Goal: Transaction & Acquisition: Purchase product/service

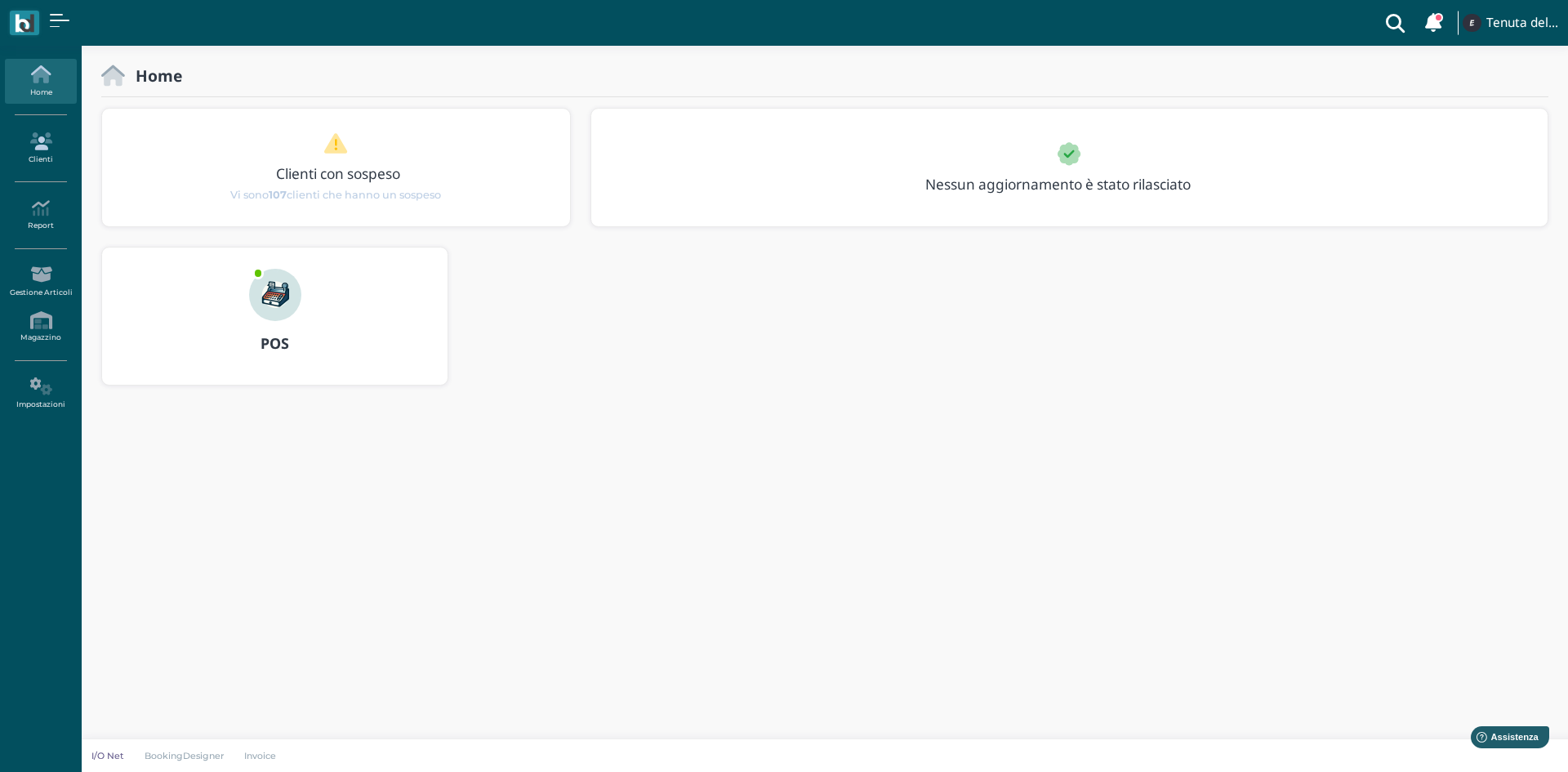
click at [18, 144] on icon at bounding box center [40, 142] width 71 height 18
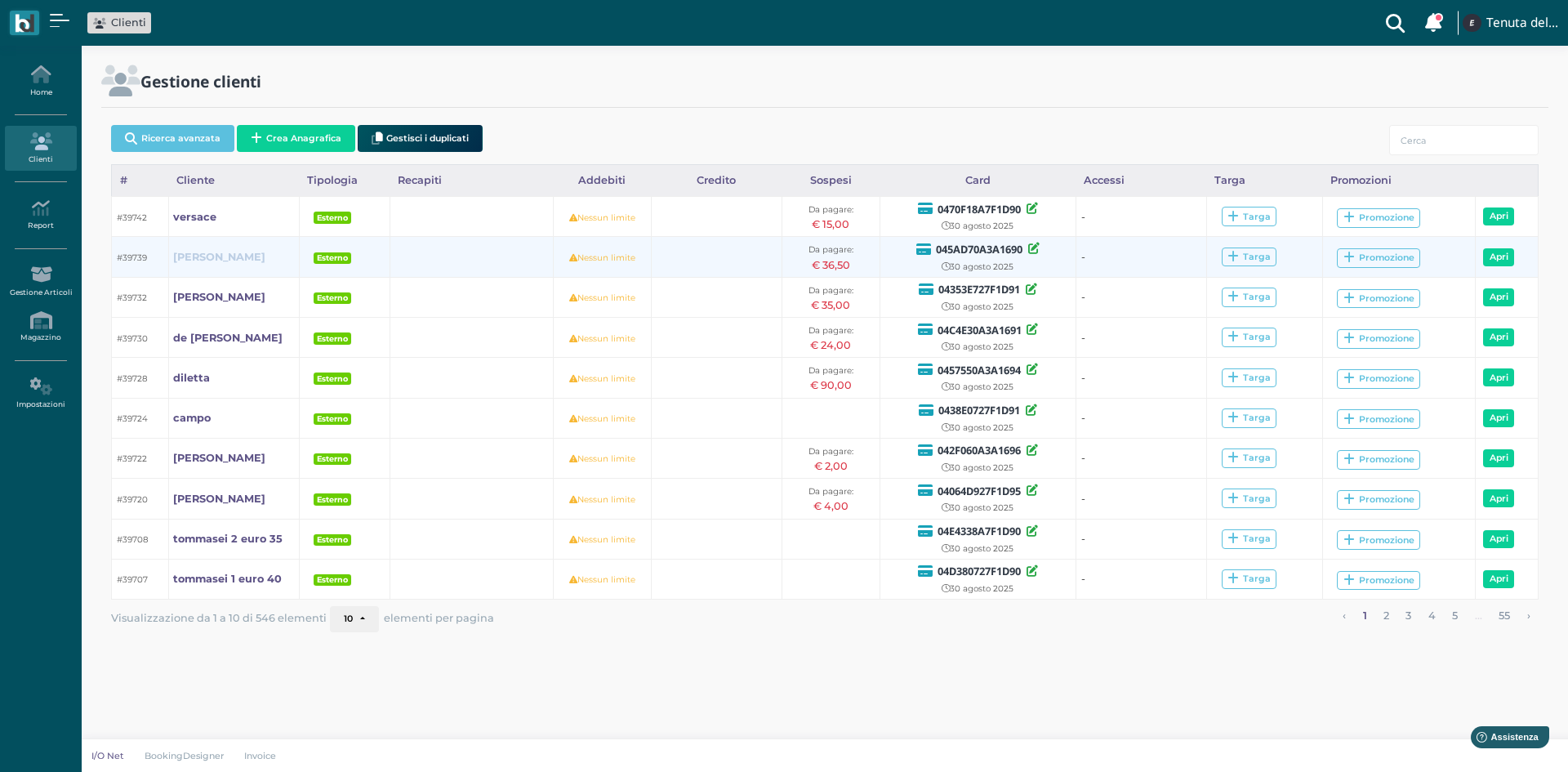
click at [218, 255] on b "[PERSON_NAME]" at bounding box center [219, 257] width 93 height 13
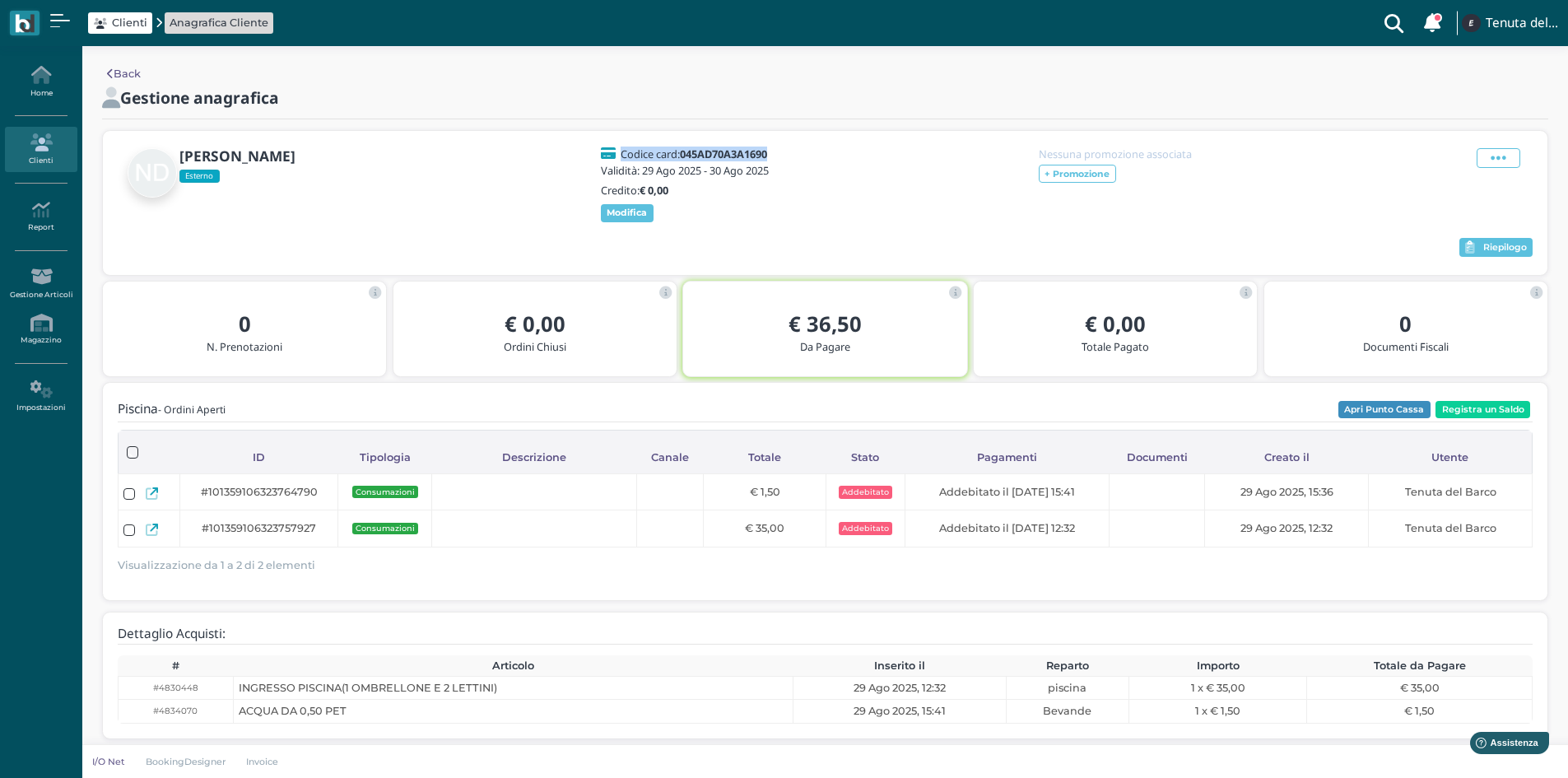
drag, startPoint x: 711, startPoint y: 162, endPoint x: 613, endPoint y: 164, distance: 98.0
click at [613, 160] on div "Codice card: 045AD70A3A1690" at bounding box center [687, 154] width 173 height 12
drag, startPoint x: 706, startPoint y: 162, endPoint x: 719, endPoint y: 161, distance: 13.0
click at [707, 161] on b "045AD70A3A1690" at bounding box center [723, 154] width 87 height 15
click at [715, 160] on h5 "Codice card: 045AD70A3A1690" at bounding box center [694, 154] width 146 height 12
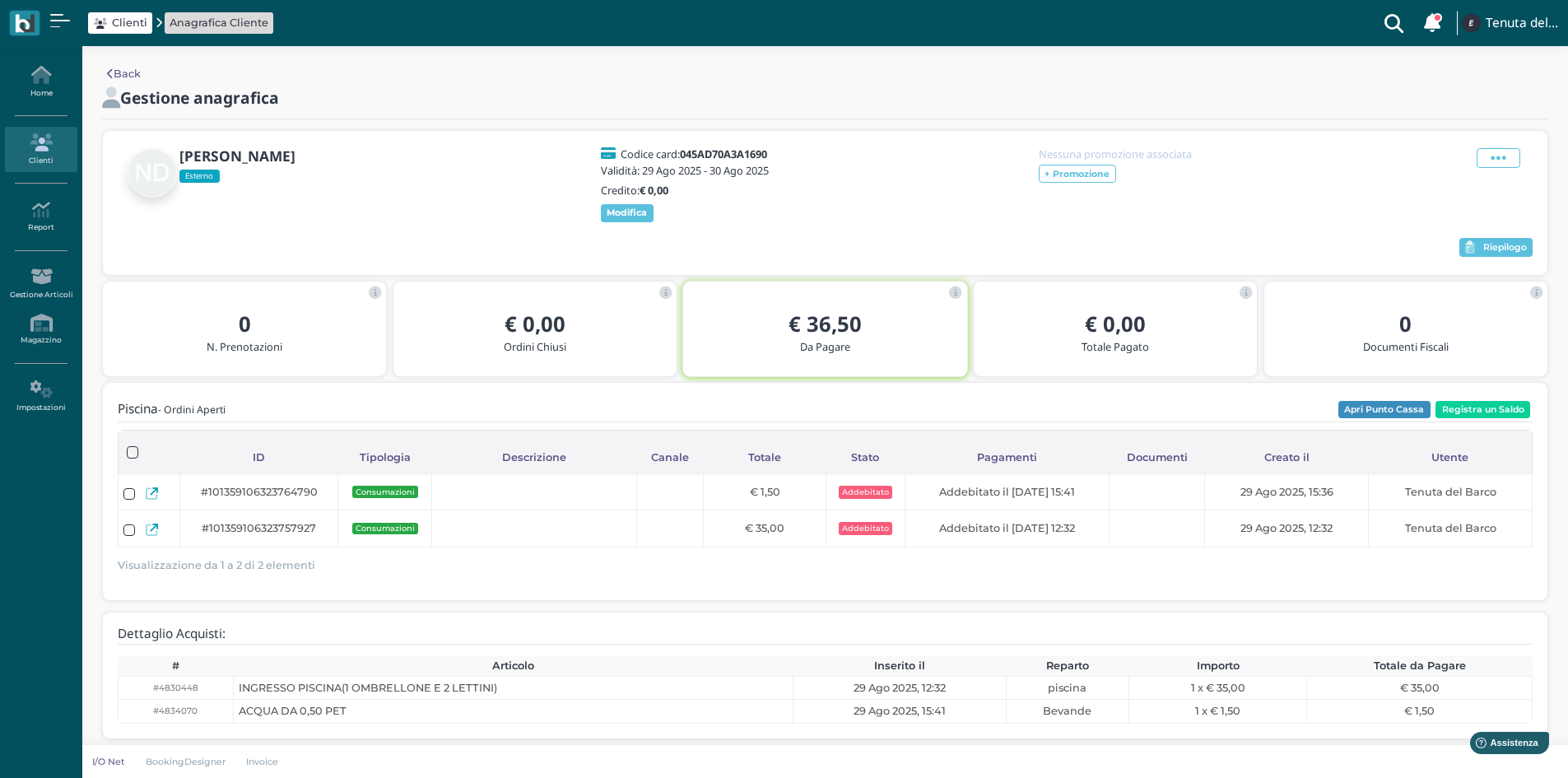
click at [715, 160] on h5 "Codice card: 045AD70A3A1690" at bounding box center [694, 154] width 146 height 12
drag, startPoint x: 715, startPoint y: 164, endPoint x: 692, endPoint y: 165, distance: 23.0
click at [692, 160] on h5 "Codice card: 045AD70A3A1690" at bounding box center [694, 154] width 146 height 12
click at [697, 161] on b "045AD70A3A1690" at bounding box center [723, 154] width 87 height 15
click at [699, 161] on b "045AD70A3A1690" at bounding box center [723, 154] width 87 height 15
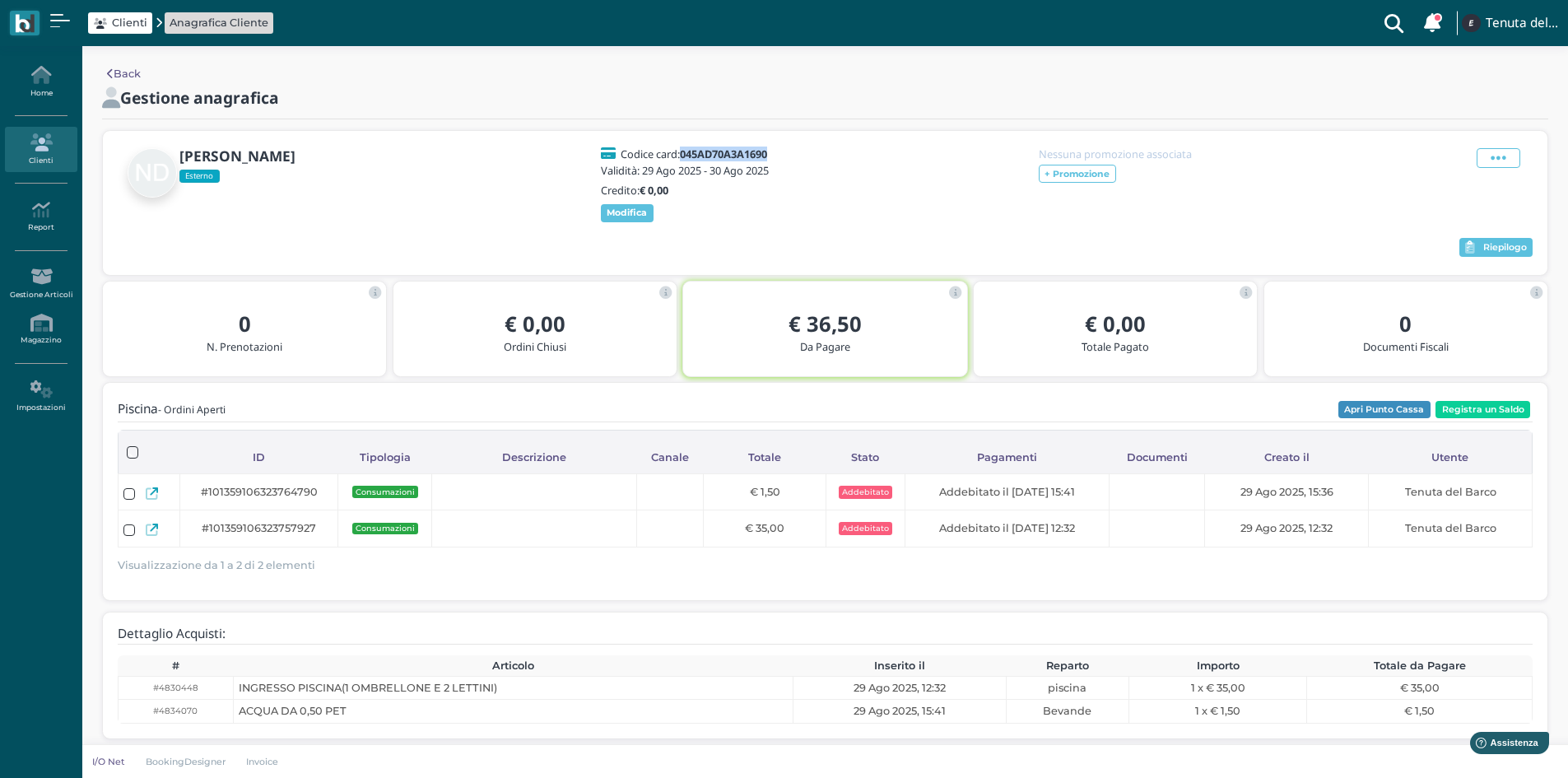
drag, startPoint x: 715, startPoint y: 160, endPoint x: 618, endPoint y: 172, distance: 97.7
click at [618, 172] on div "Codice card: 045AD70A3A1690 Validità: 29 Ago 2025 - 30 Ago 2025 Credito: € 0,00…" at bounding box center [687, 185] width 178 height 74
copy b "045AD70A3A1690"
click at [39, 160] on link "Clienti" at bounding box center [40, 150] width 71 height 45
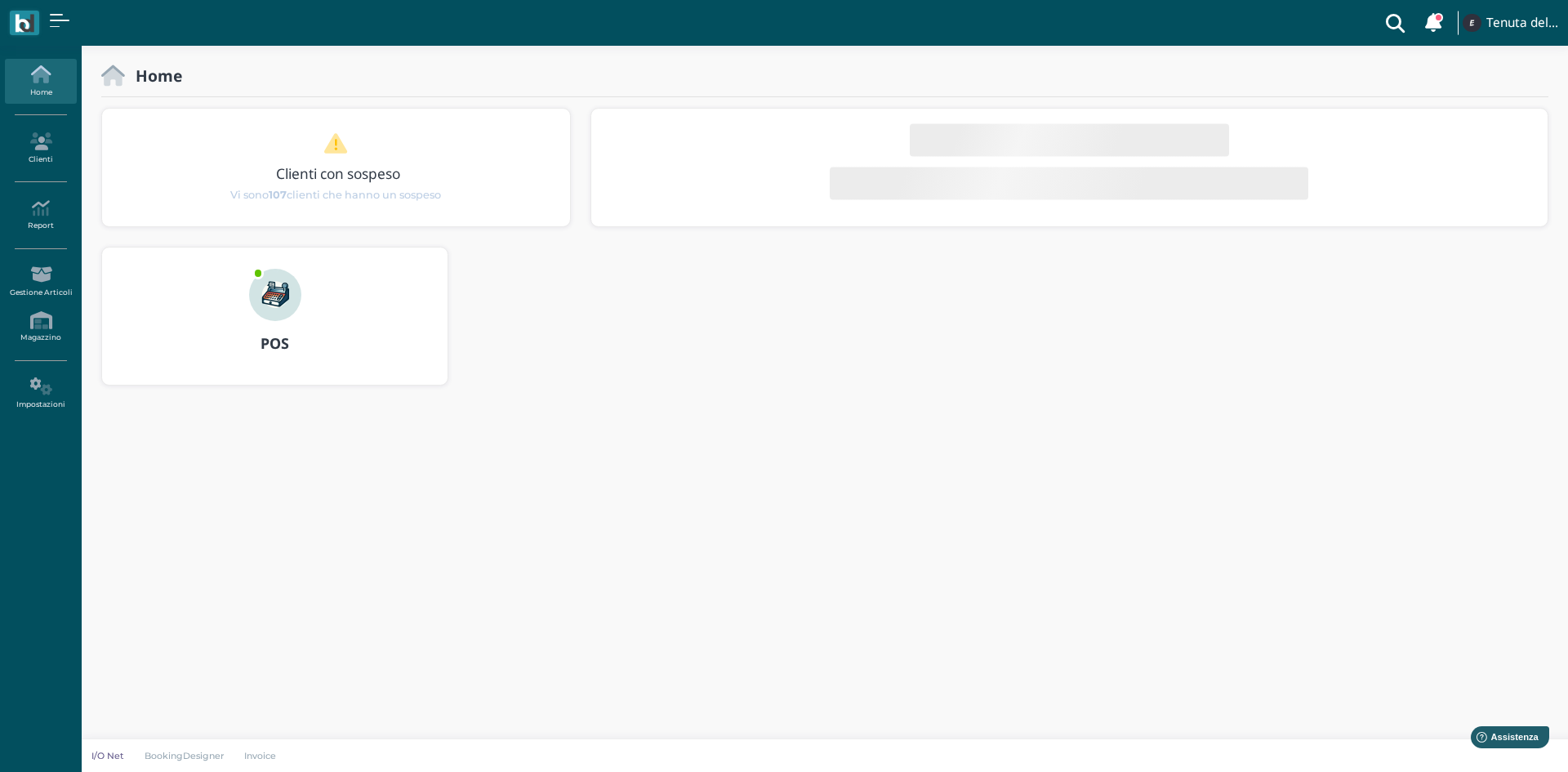
click at [252, 300] on img at bounding box center [275, 294] width 53 height 53
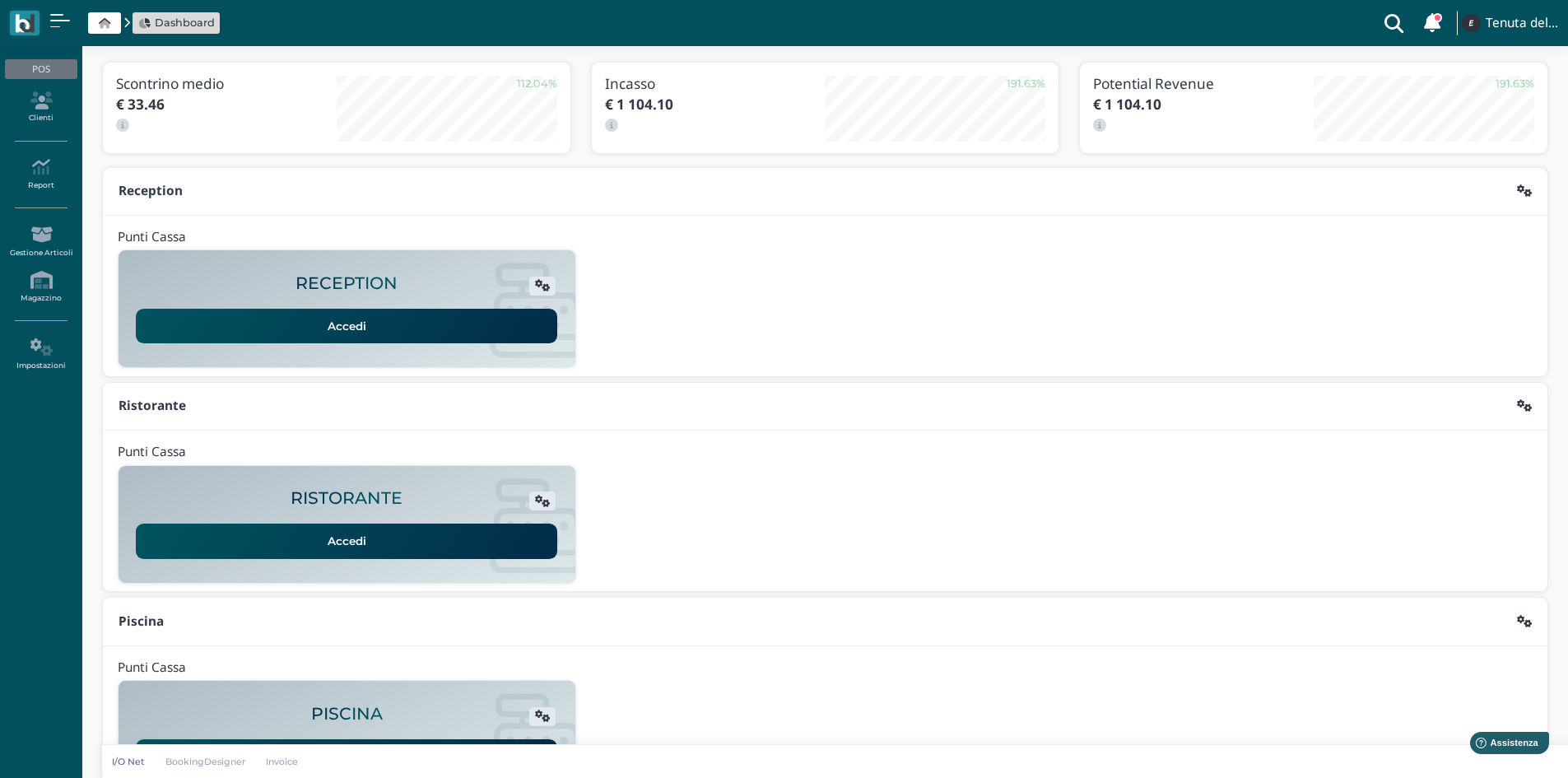
scroll to position [134, 0]
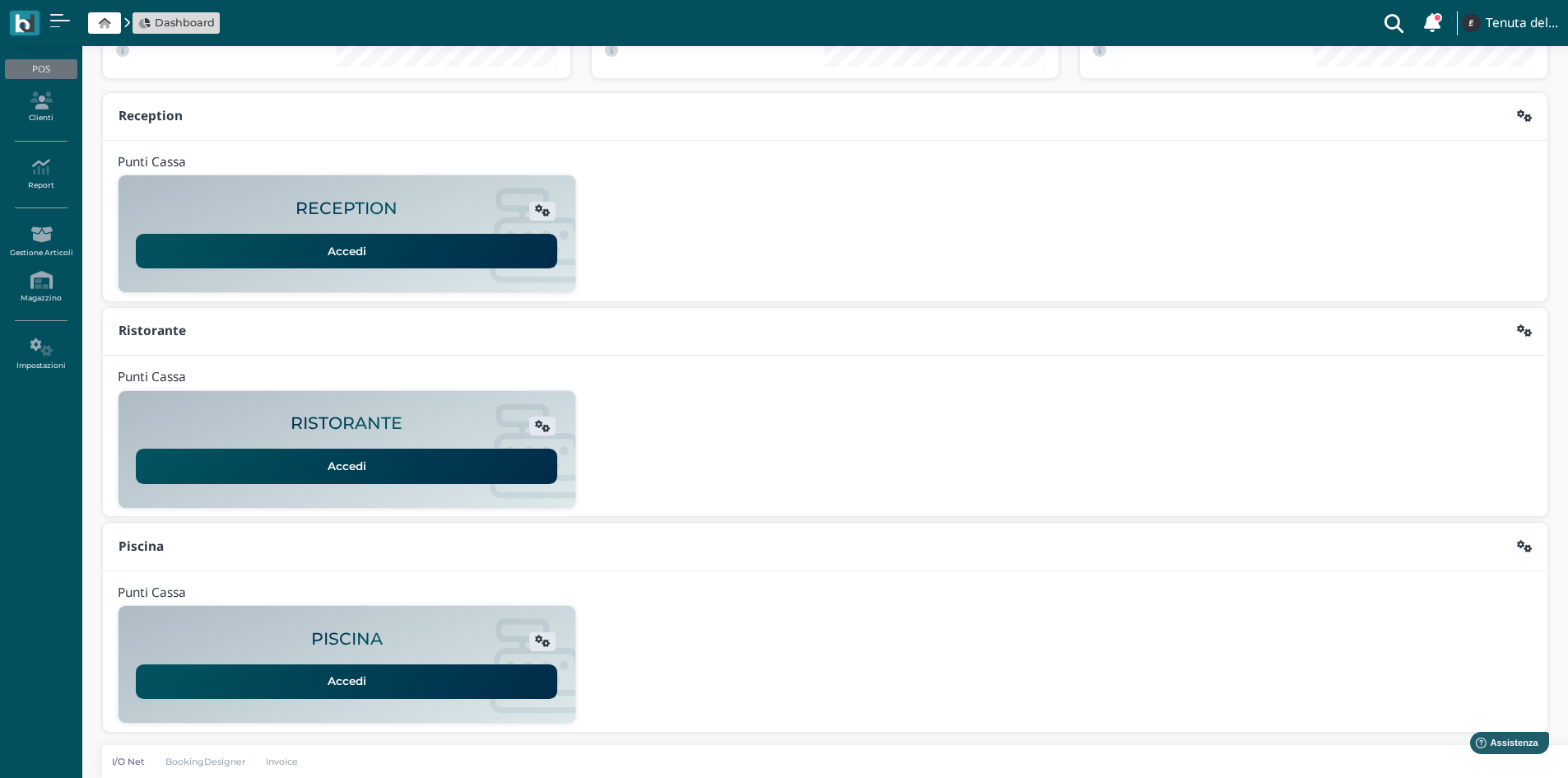
click at [345, 680] on link "Accedi" at bounding box center [347, 681] width 422 height 34
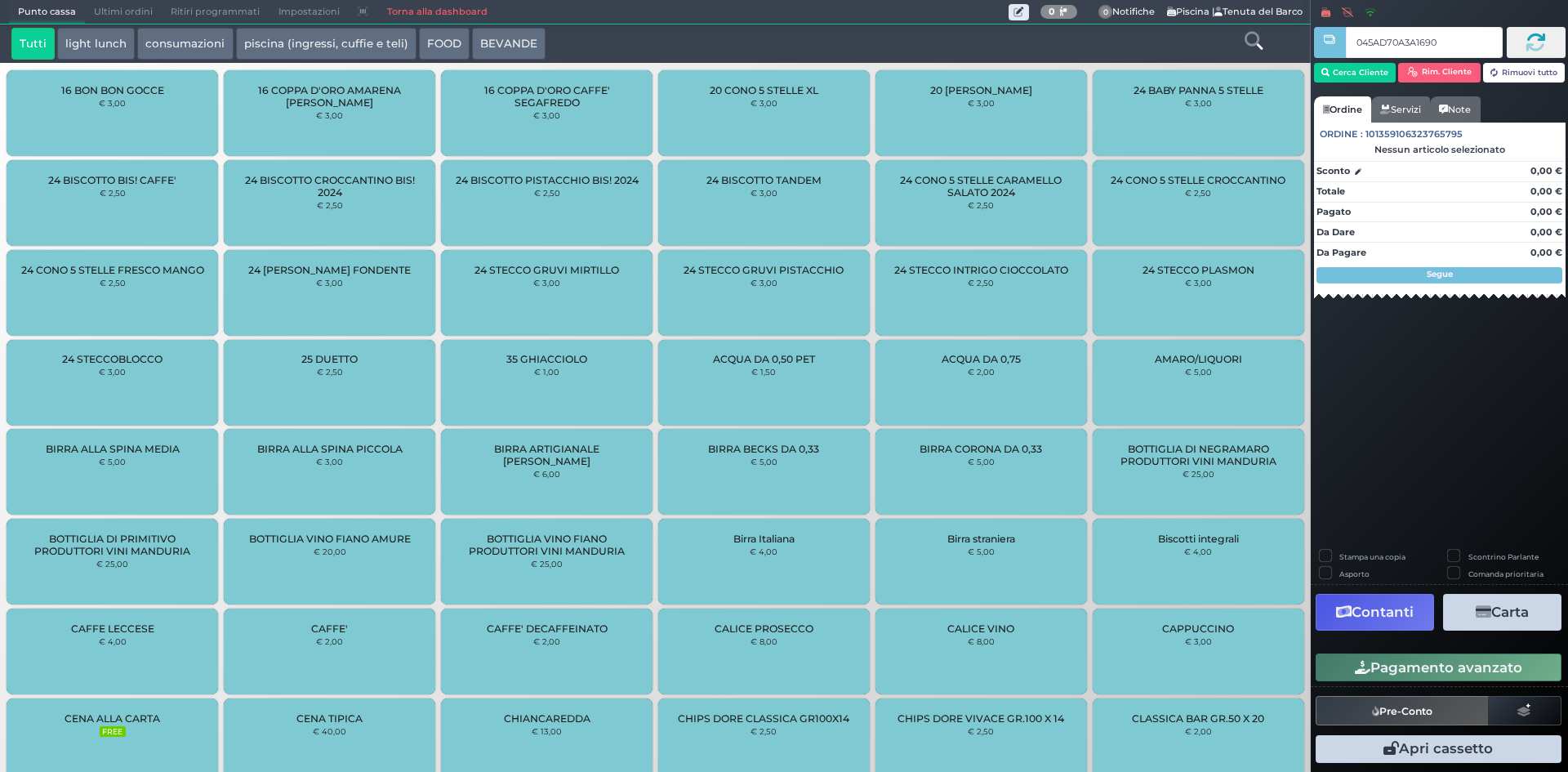
type input "045AD70A3A1690"
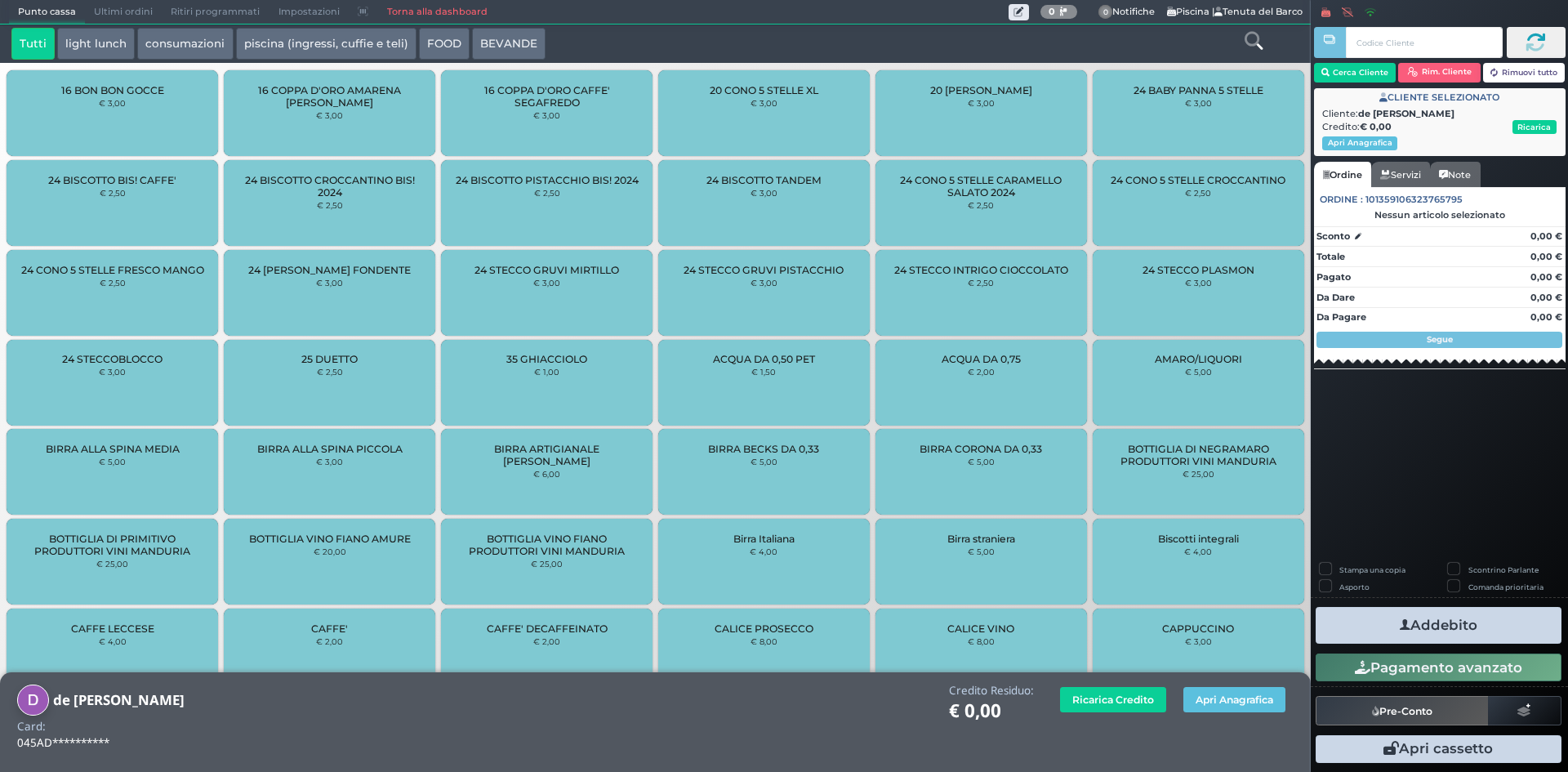
click at [128, 42] on button "light lunch" at bounding box center [96, 43] width 78 height 33
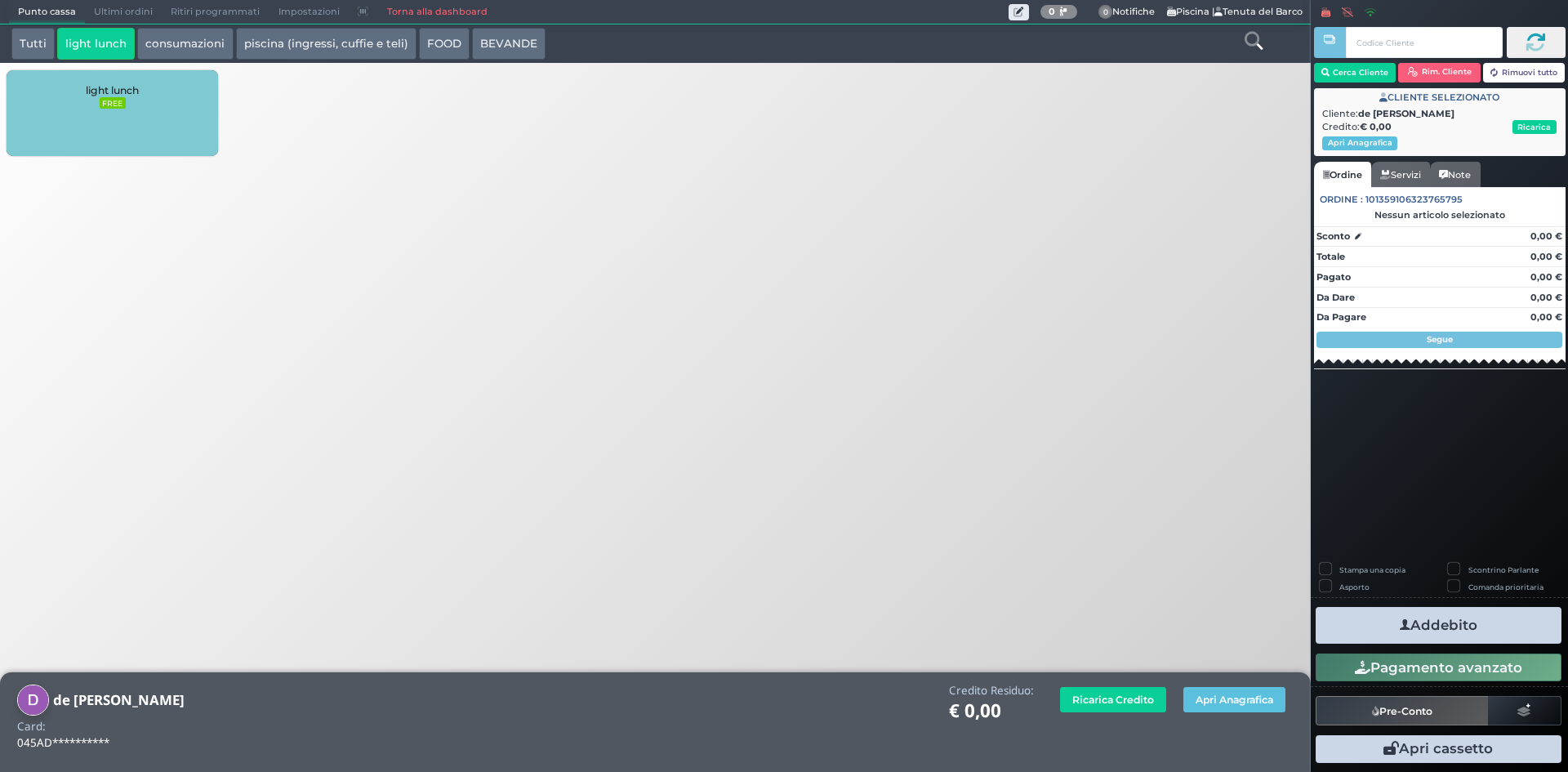
click at [172, 126] on div "light lunch FREE" at bounding box center [113, 113] width 212 height 86
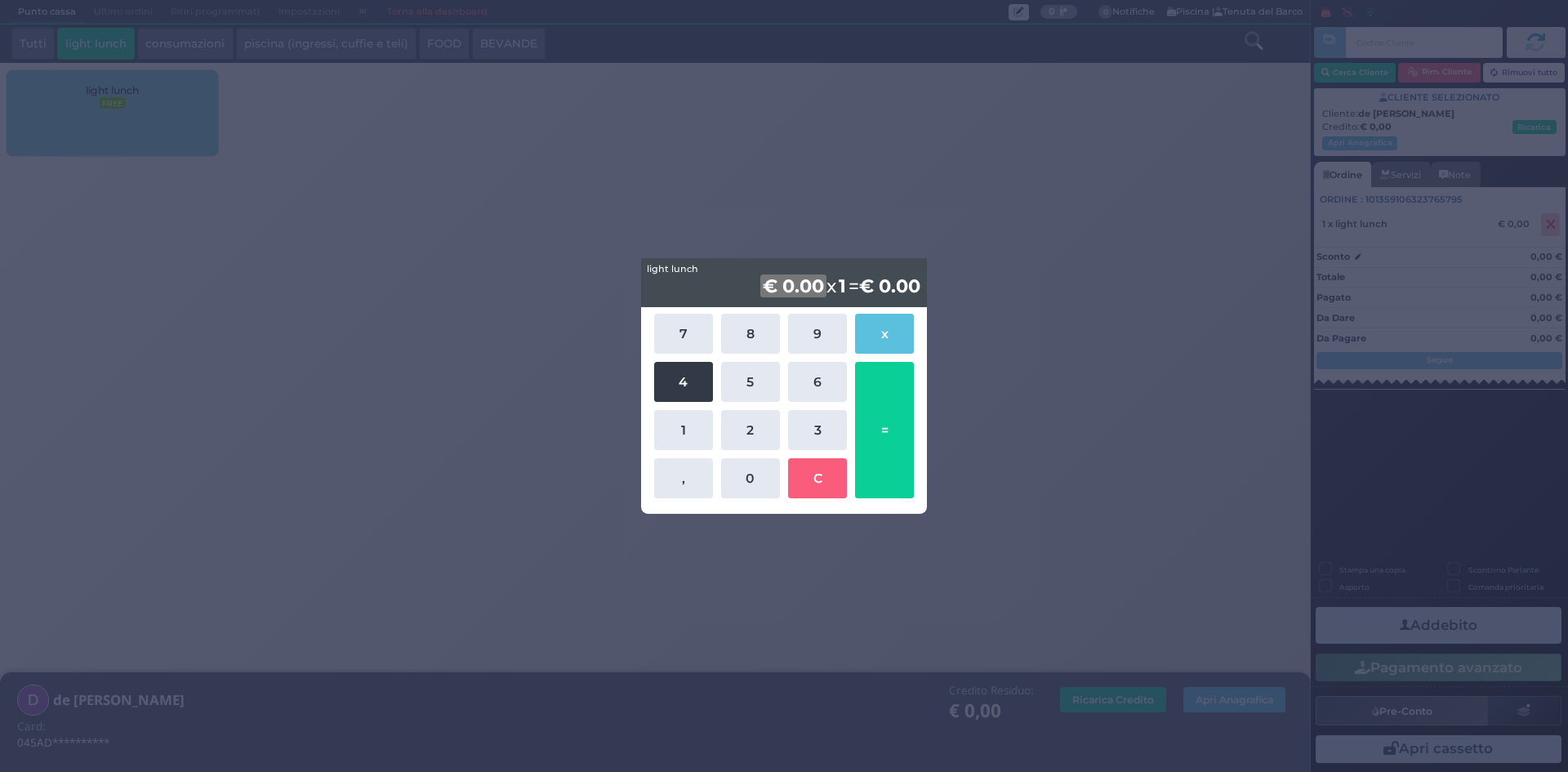
click at [694, 368] on button "4" at bounding box center [684, 382] width 59 height 40
click at [812, 371] on button "6" at bounding box center [817, 382] width 59 height 40
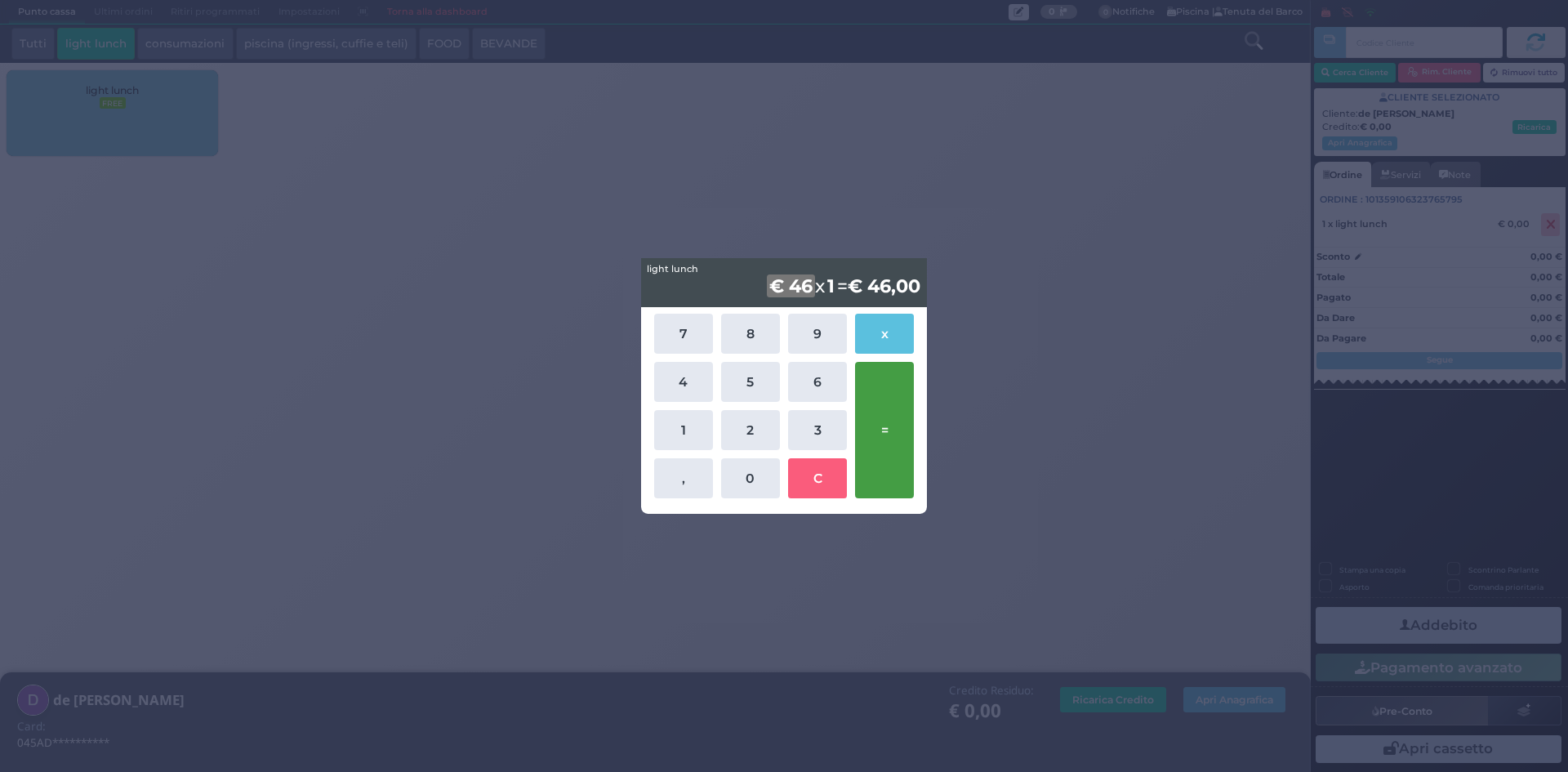
click at [874, 406] on button "=" at bounding box center [884, 430] width 59 height 137
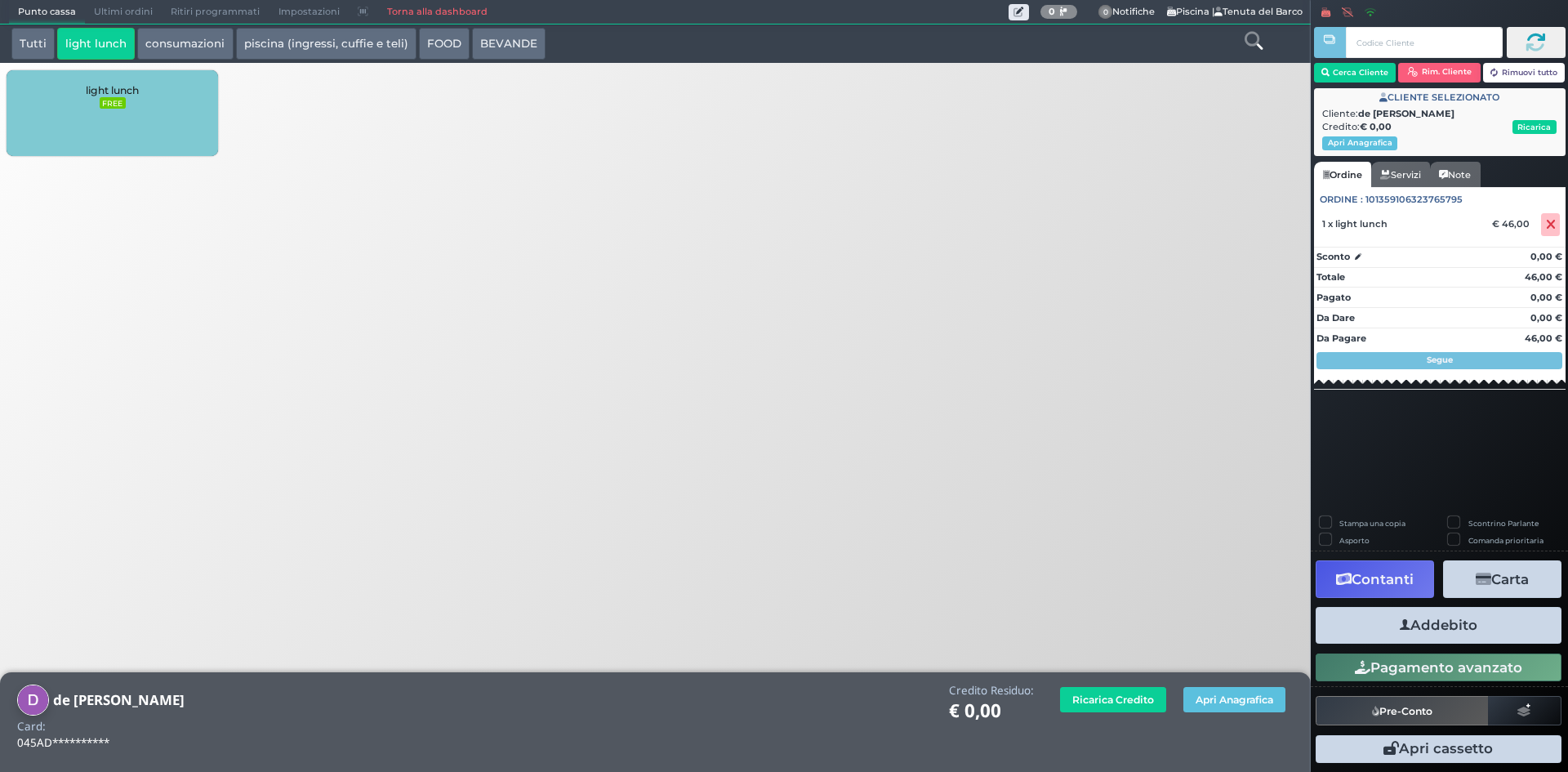
click at [1435, 631] on button "Addebito" at bounding box center [1438, 625] width 246 height 37
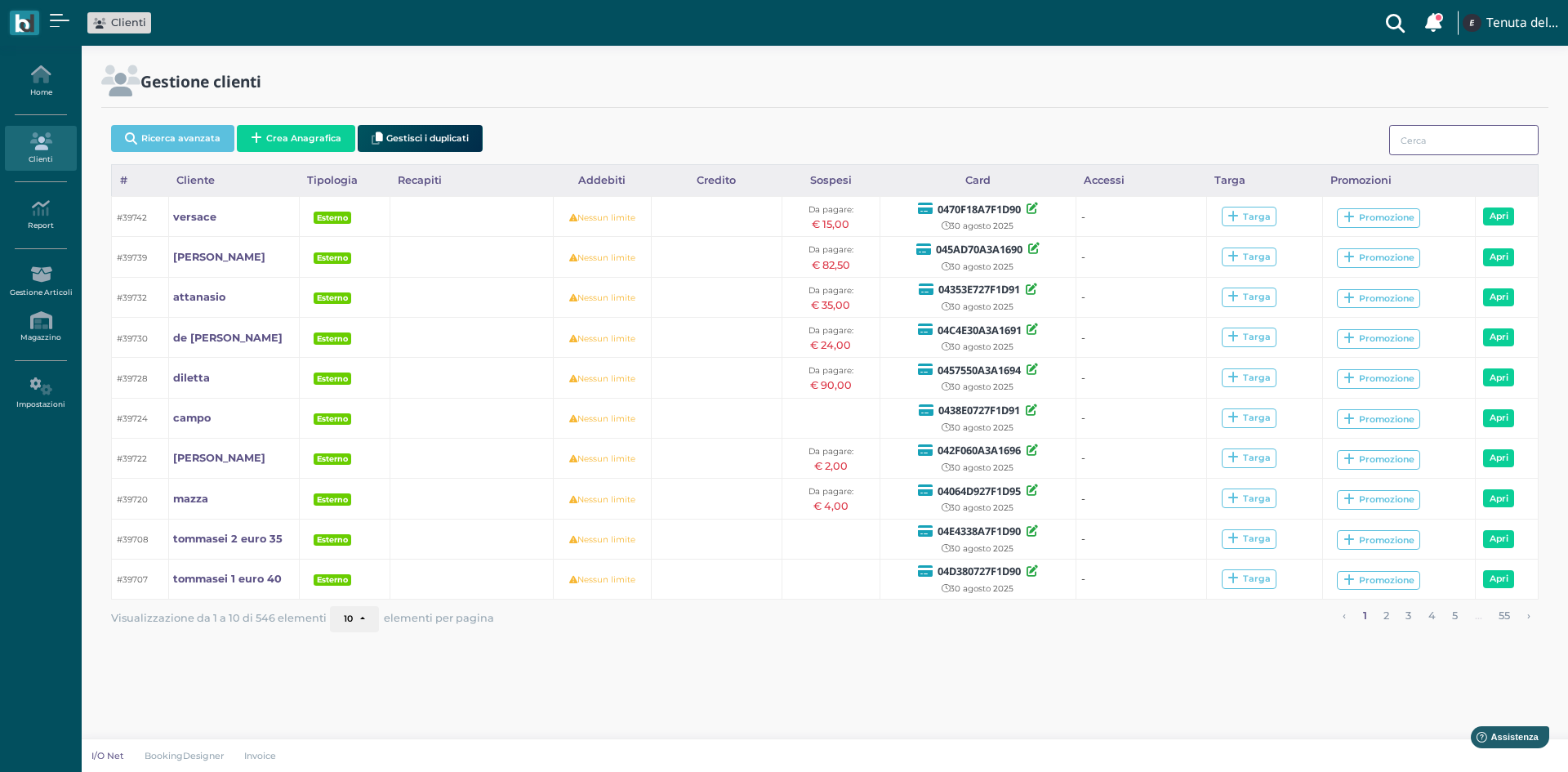
click at [1451, 145] on input "search" at bounding box center [1463, 140] width 149 height 30
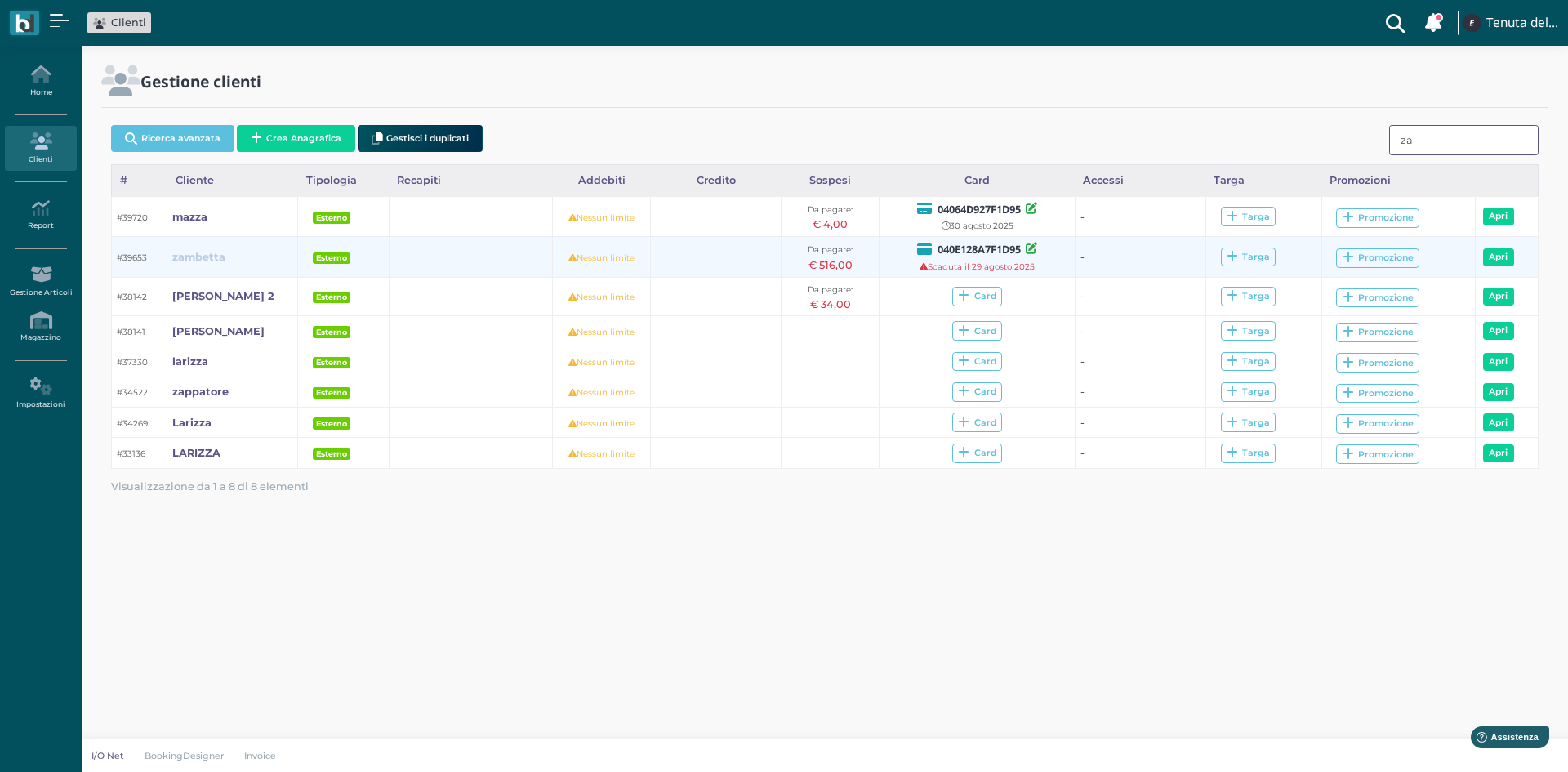
type input "za"
click at [196, 258] on b "zambetta" at bounding box center [199, 257] width 53 height 13
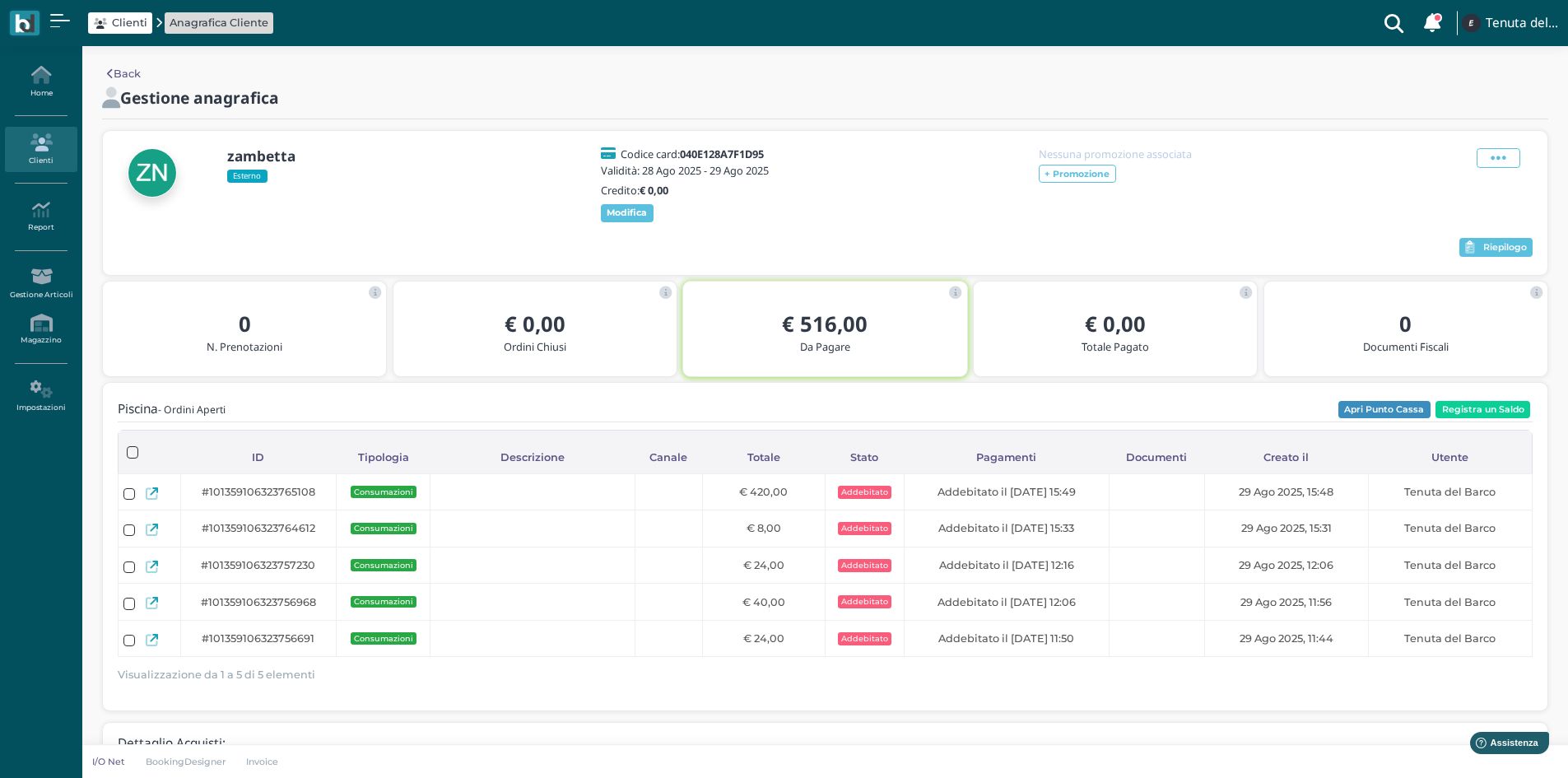
click at [1521, 243] on div "zambetta Esterno Codice card: 040E128A7F1D95 Validità: 28 Ago 2025 - 29 Ago 202…" at bounding box center [824, 202] width 1444 height 144
click at [1513, 254] on span "Riepilogo" at bounding box center [1505, 248] width 44 height 12
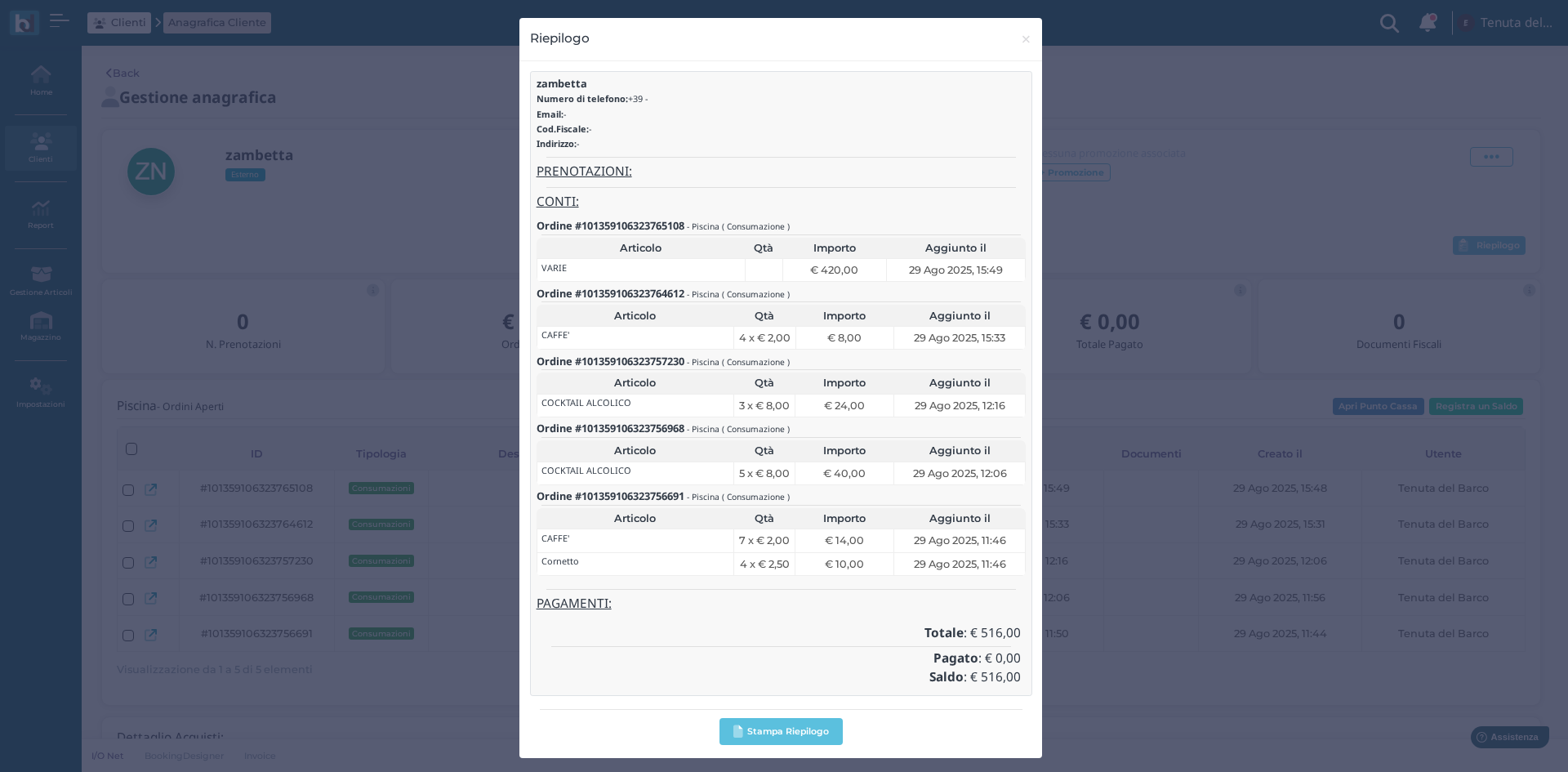
click at [1210, 361] on div "Riepilogo × close zambetta Numero di telefono: +39 - Email: - Cod.Fiscale: - In…" at bounding box center [784, 386] width 1568 height 772
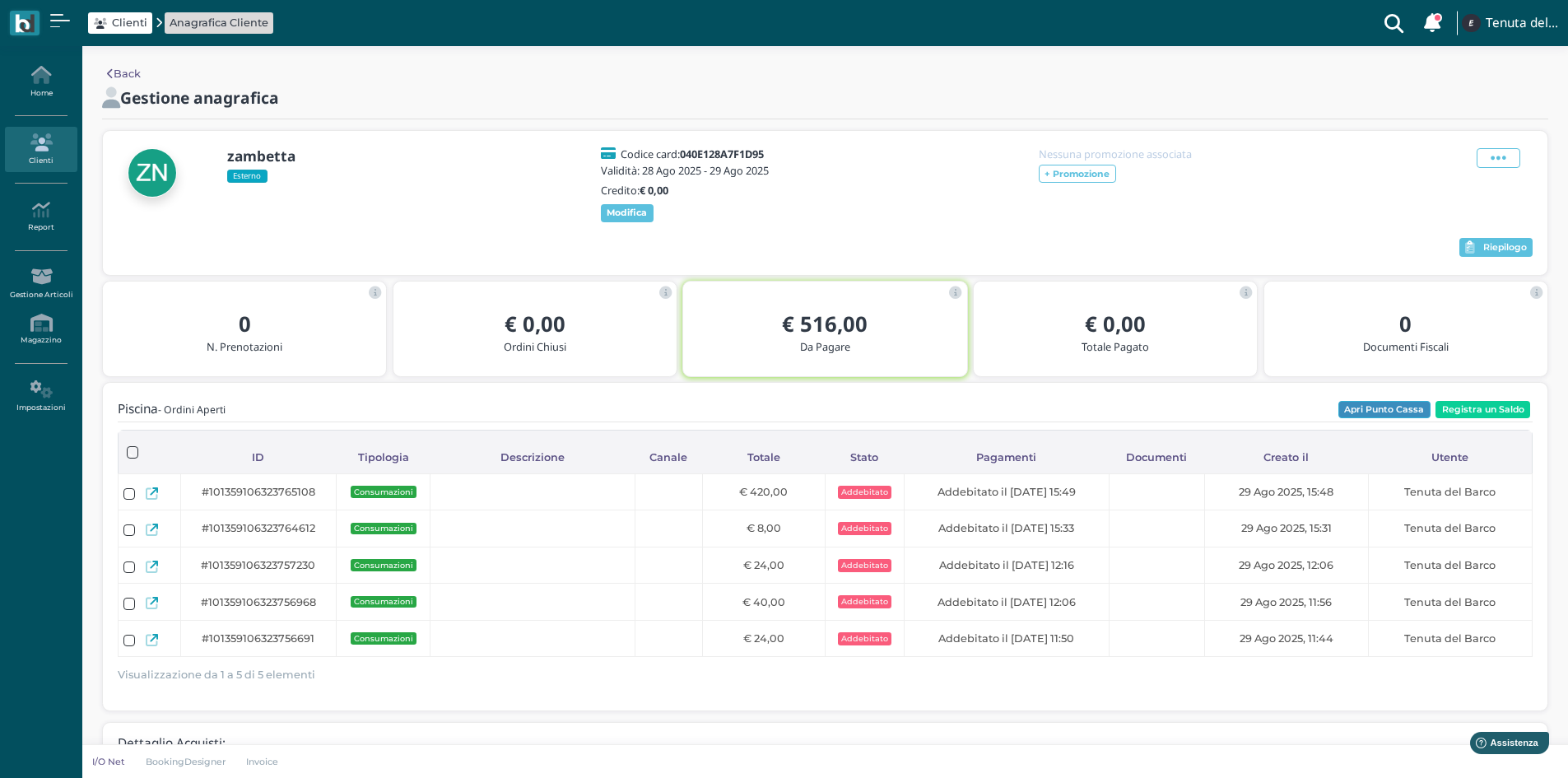
click at [1354, 416] on button "Apri Punto Cassa" at bounding box center [1385, 410] width 92 height 18
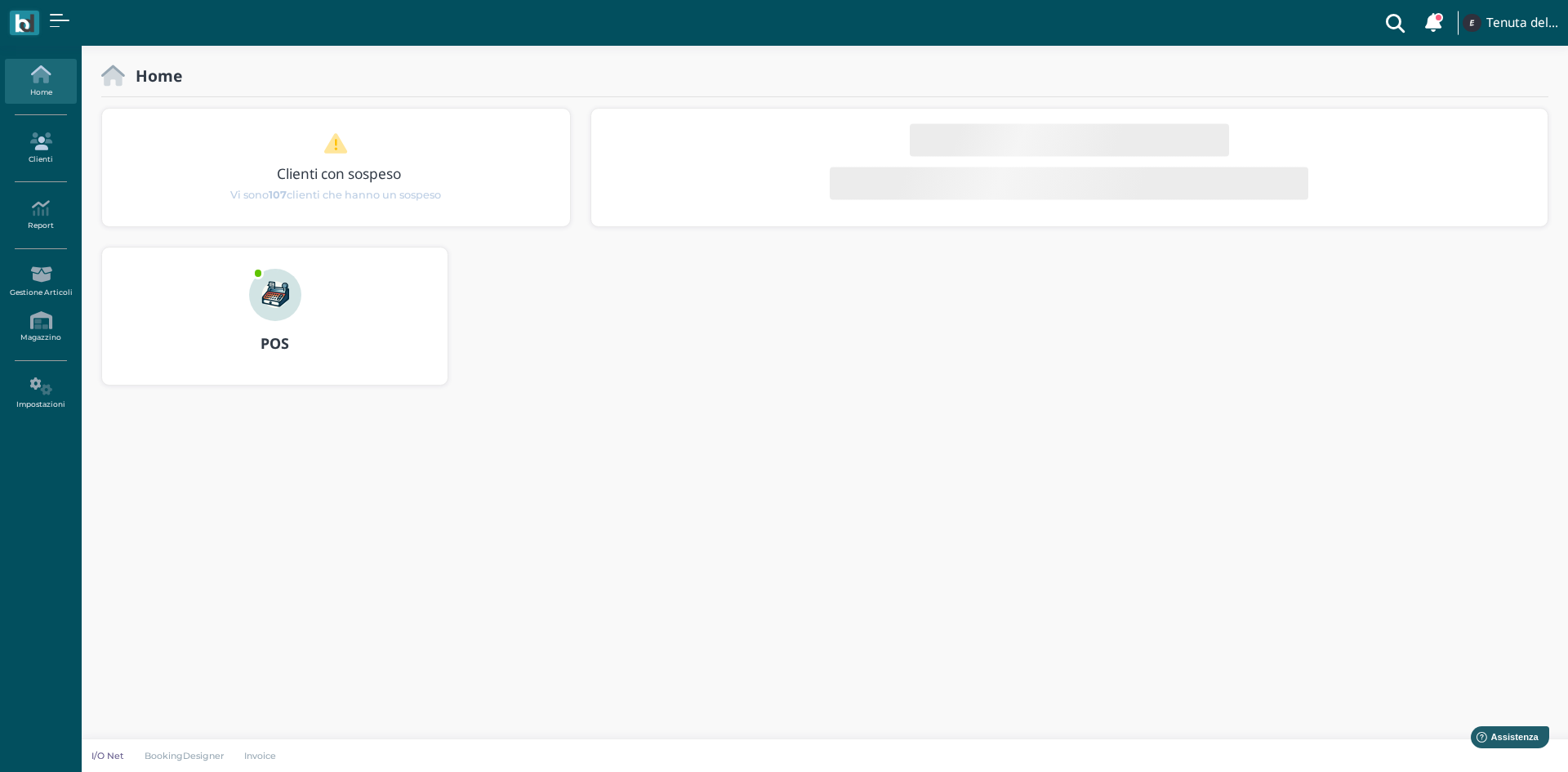
click at [47, 145] on icon at bounding box center [40, 142] width 71 height 18
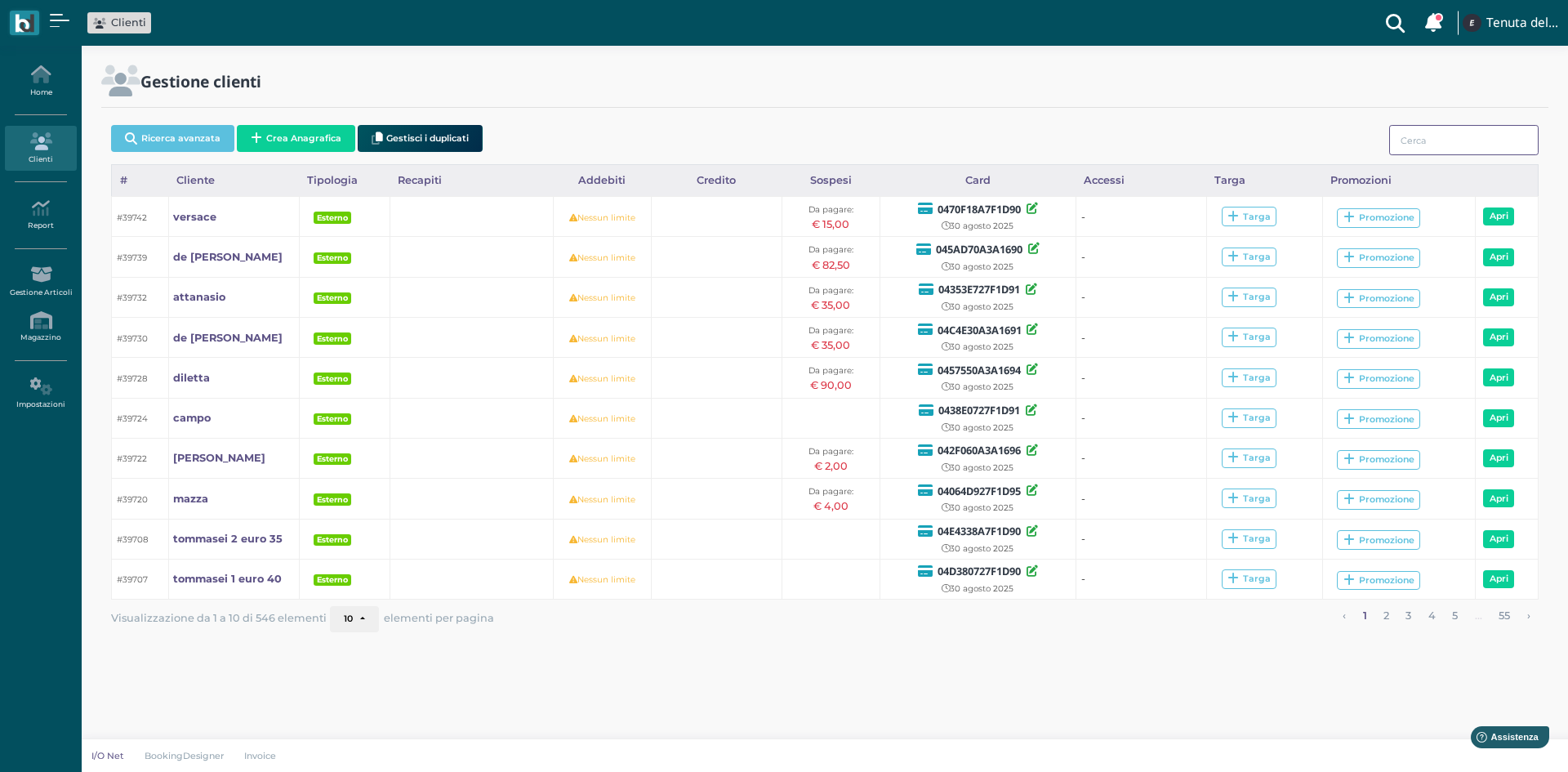
click at [1430, 141] on input "search" at bounding box center [1463, 140] width 149 height 30
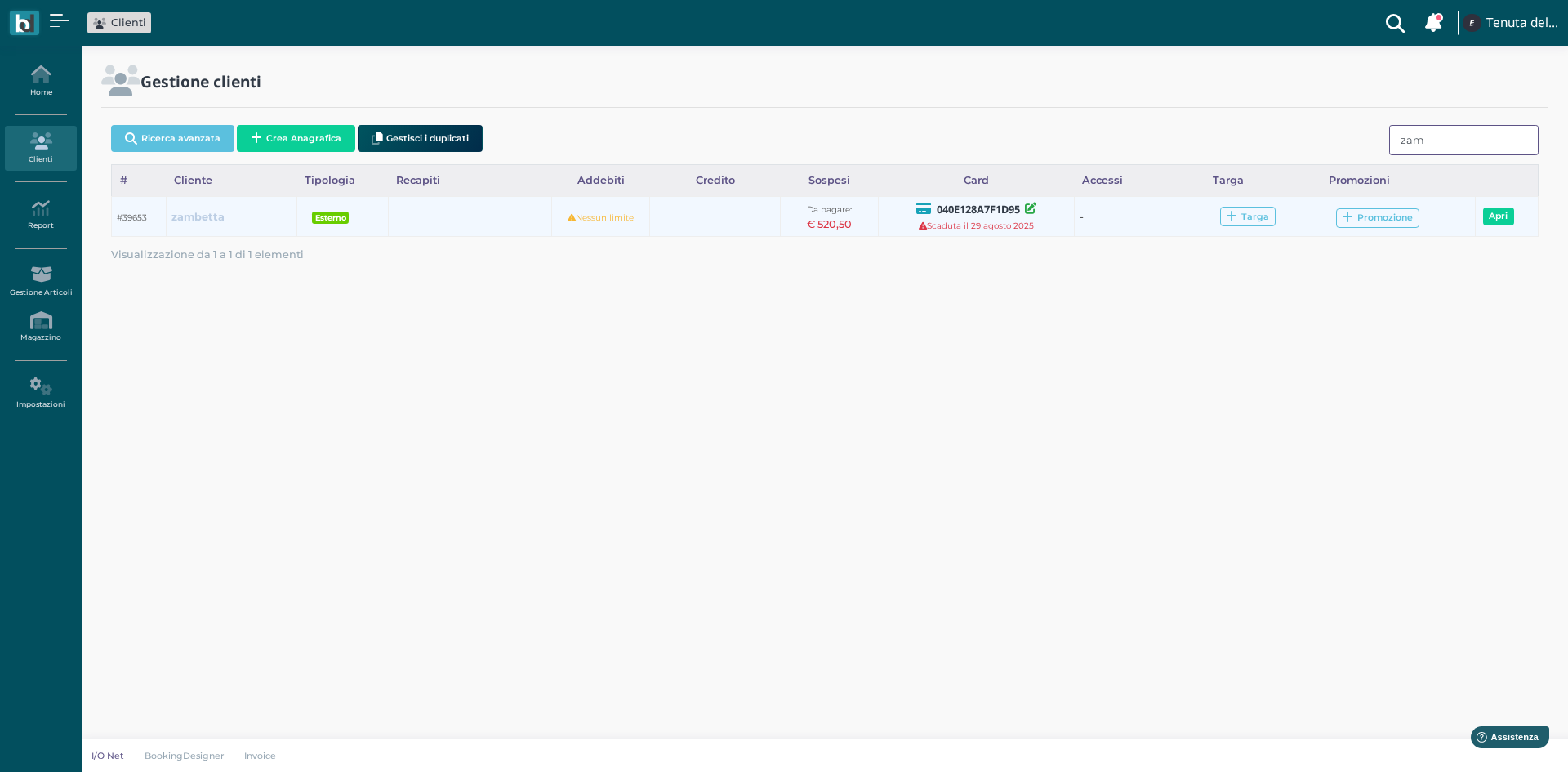
type input "zam"
click at [196, 213] on b "zambetta" at bounding box center [198, 217] width 53 height 13
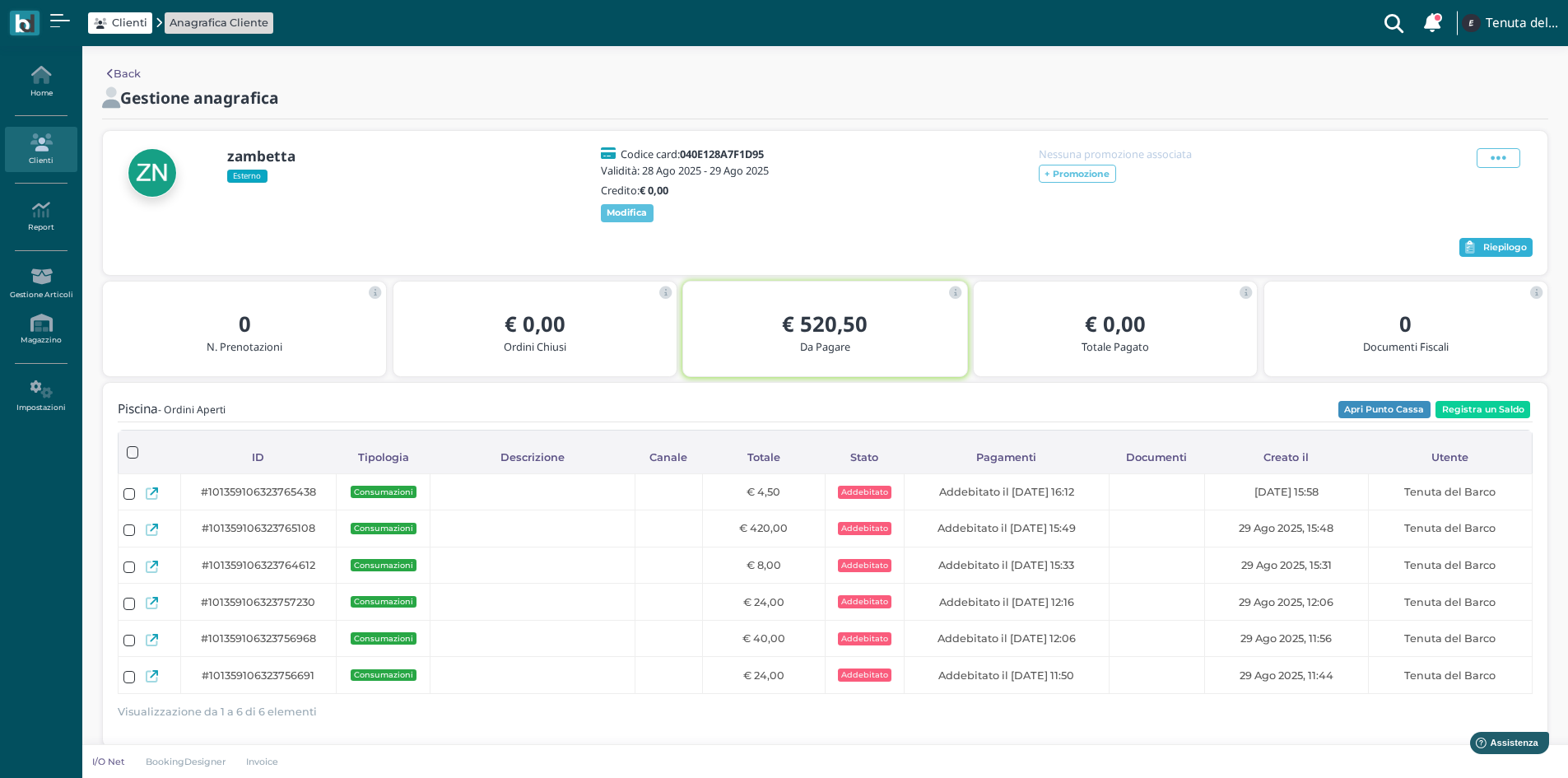
click at [1478, 258] on button "Riepilogo" at bounding box center [1496, 248] width 73 height 20
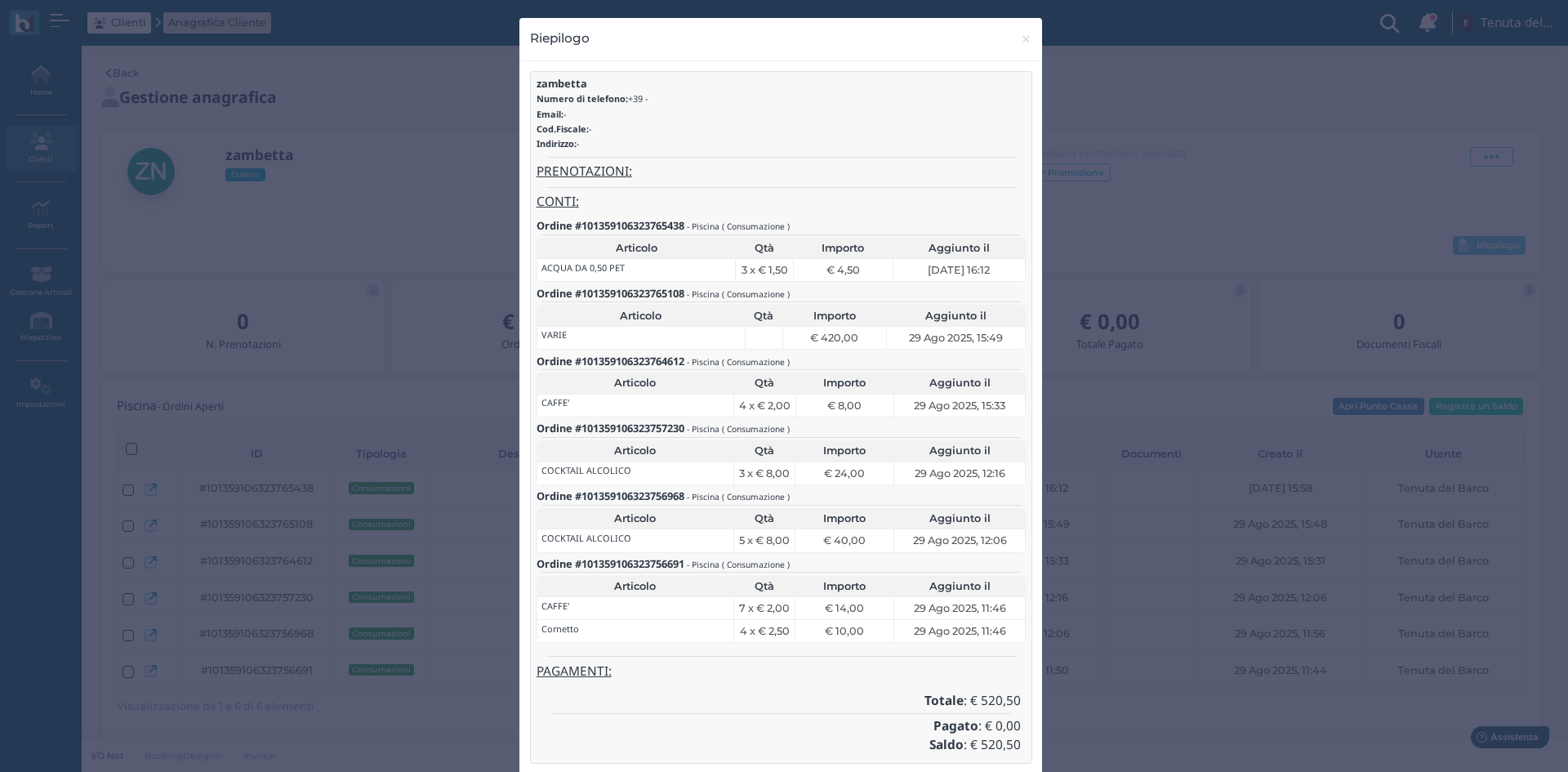
click at [1352, 475] on div "Riepilogo × close zambetta Numero di telefono: +39 - Email: - Cod.Fiscale: - In…" at bounding box center [784, 386] width 1568 height 772
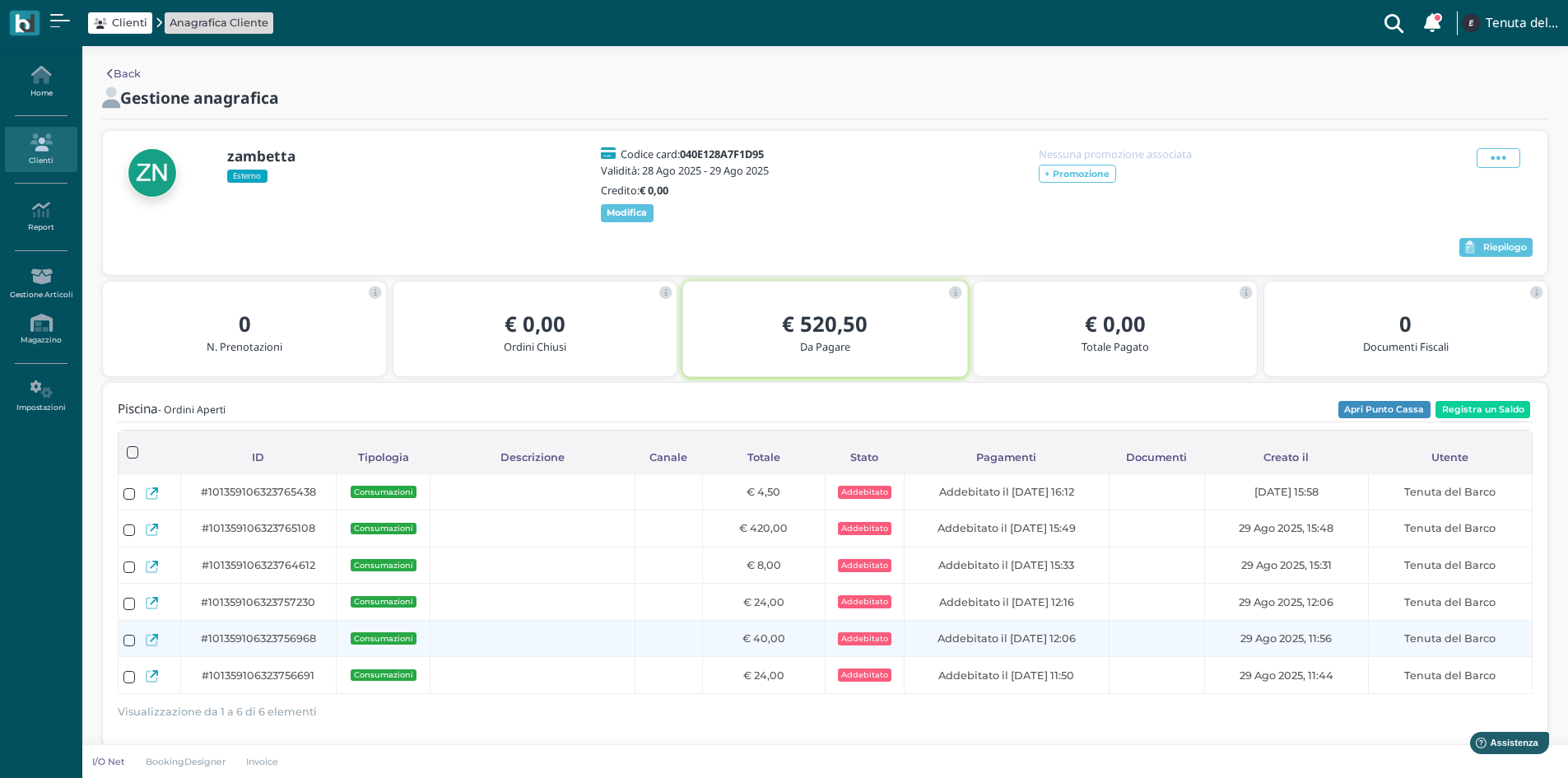
click at [152, 643] on link at bounding box center [151, 639] width 13 height 19
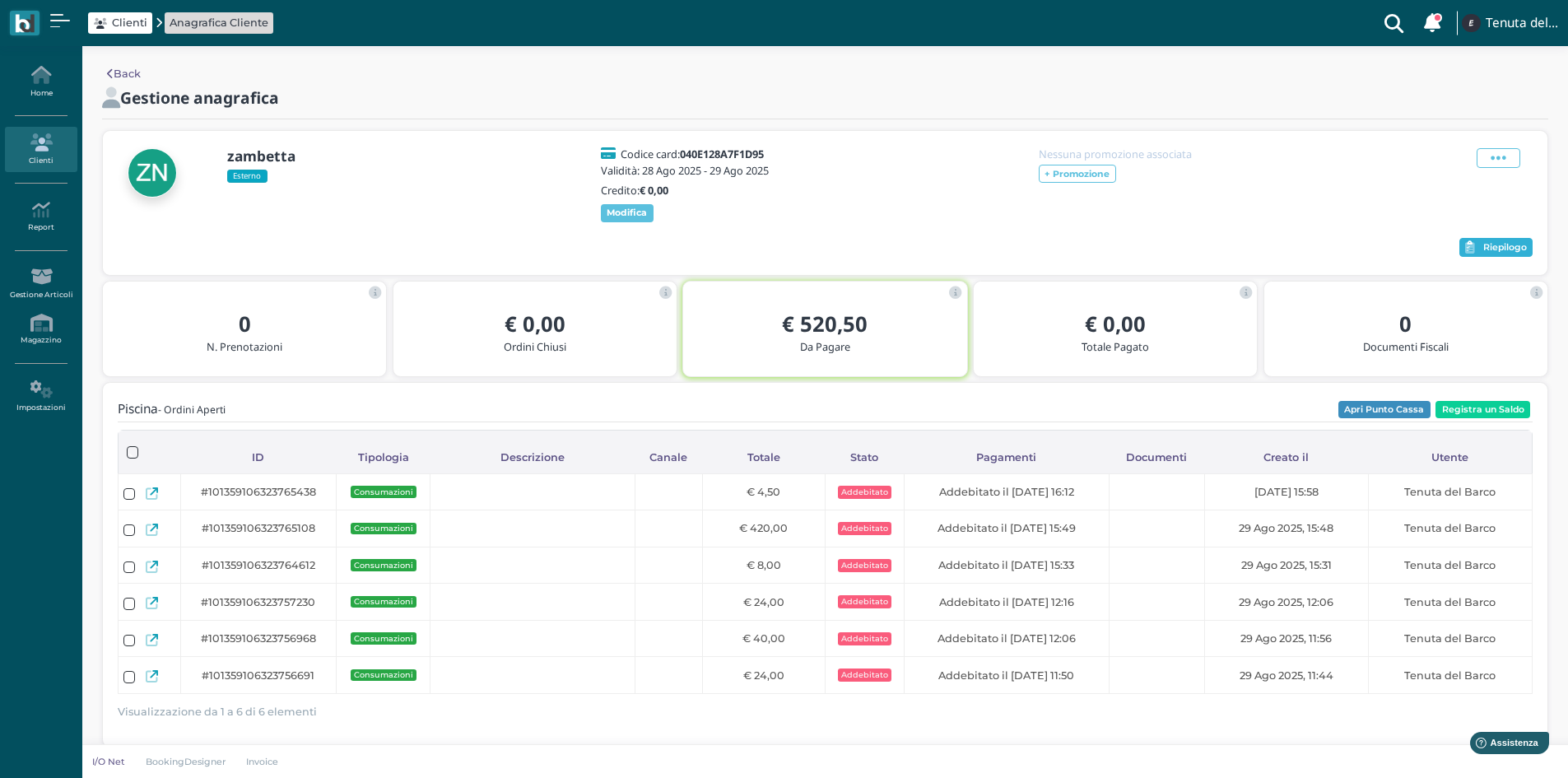
click at [1468, 254] on icon "button" at bounding box center [1471, 247] width 10 height 13
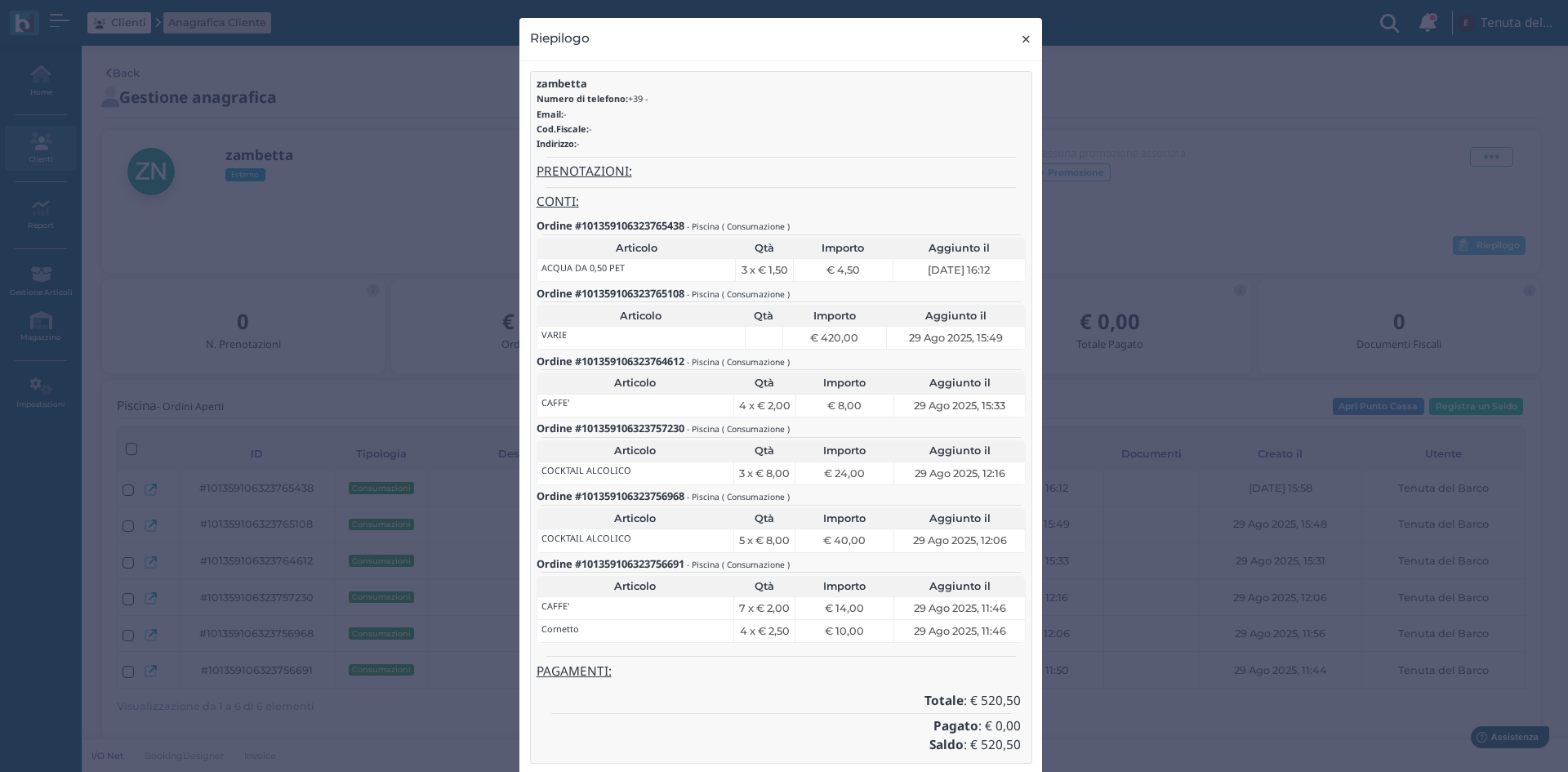
click at [1020, 35] on span "×" at bounding box center [1026, 38] width 13 height 21
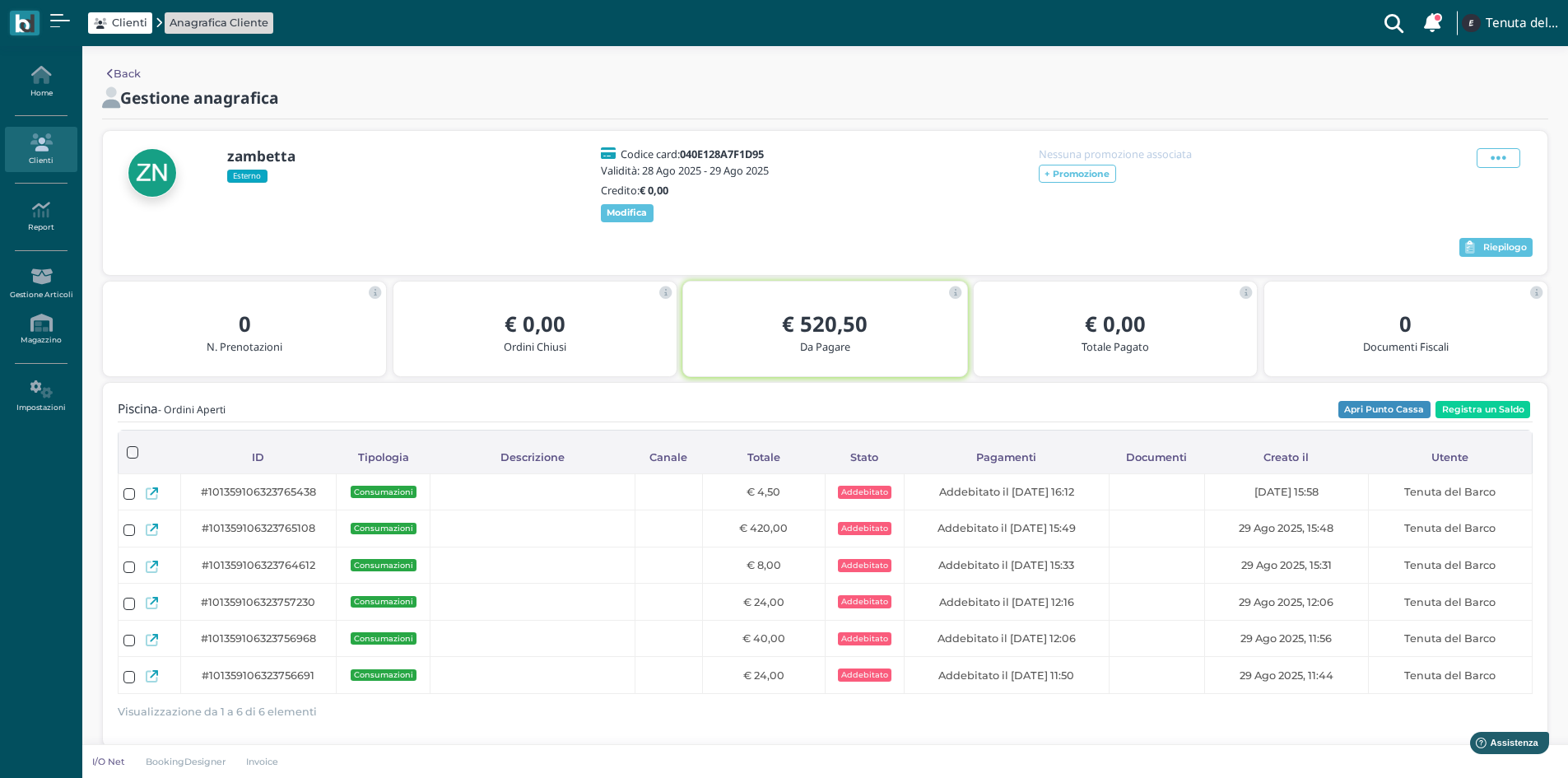
click at [34, 154] on link "Clienti" at bounding box center [40, 150] width 71 height 45
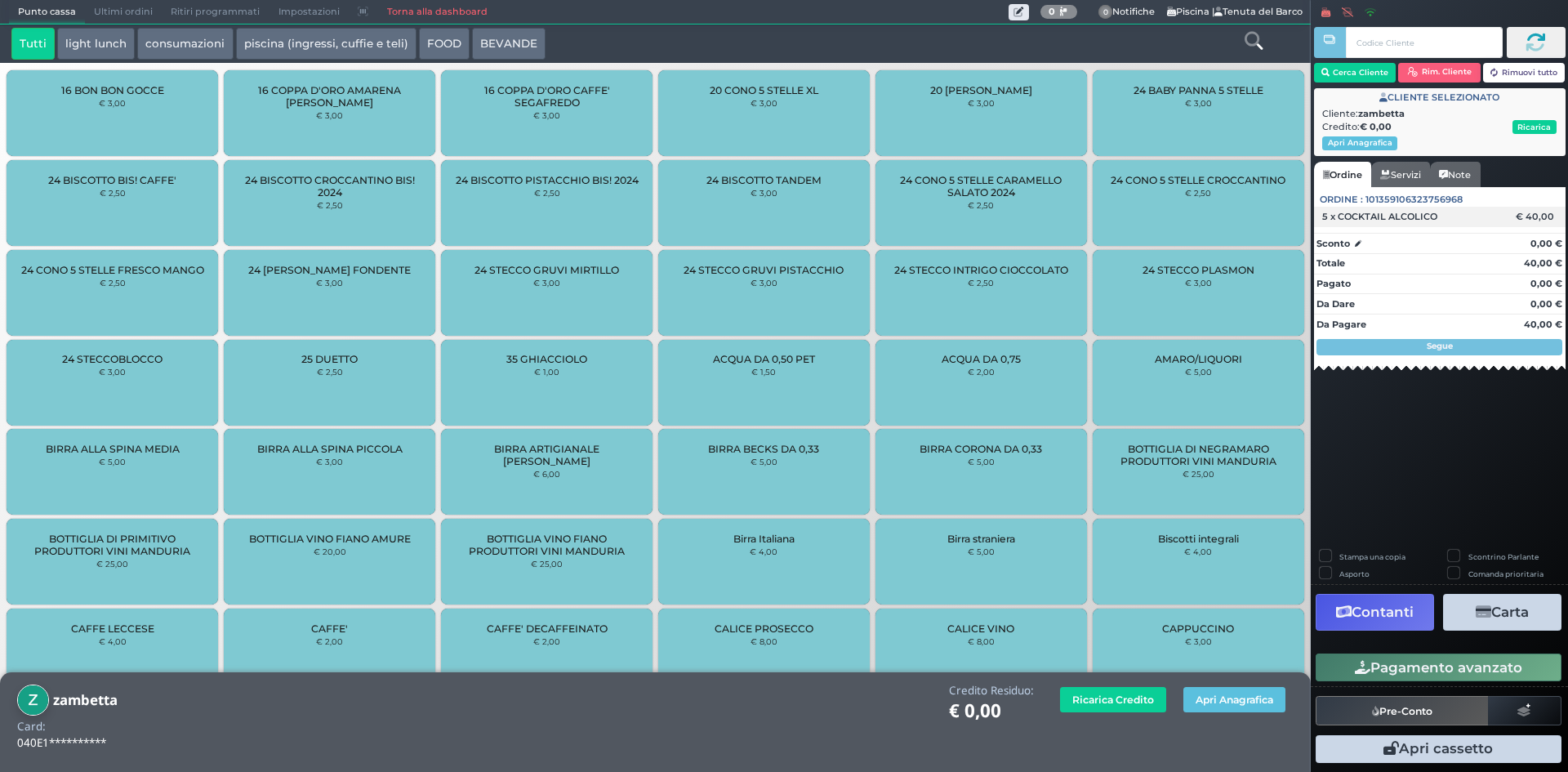
click at [1501, 218] on div "5 x COCKTAIL ALCOLICO" at bounding box center [1414, 217] width 200 height 12
click at [1431, 216] on span "5 x COCKTAIL ALCOLICO" at bounding box center [1380, 217] width 115 height 12
click at [1558, 213] on div "€ 40,00" at bounding box center [1537, 217] width 49 height 12
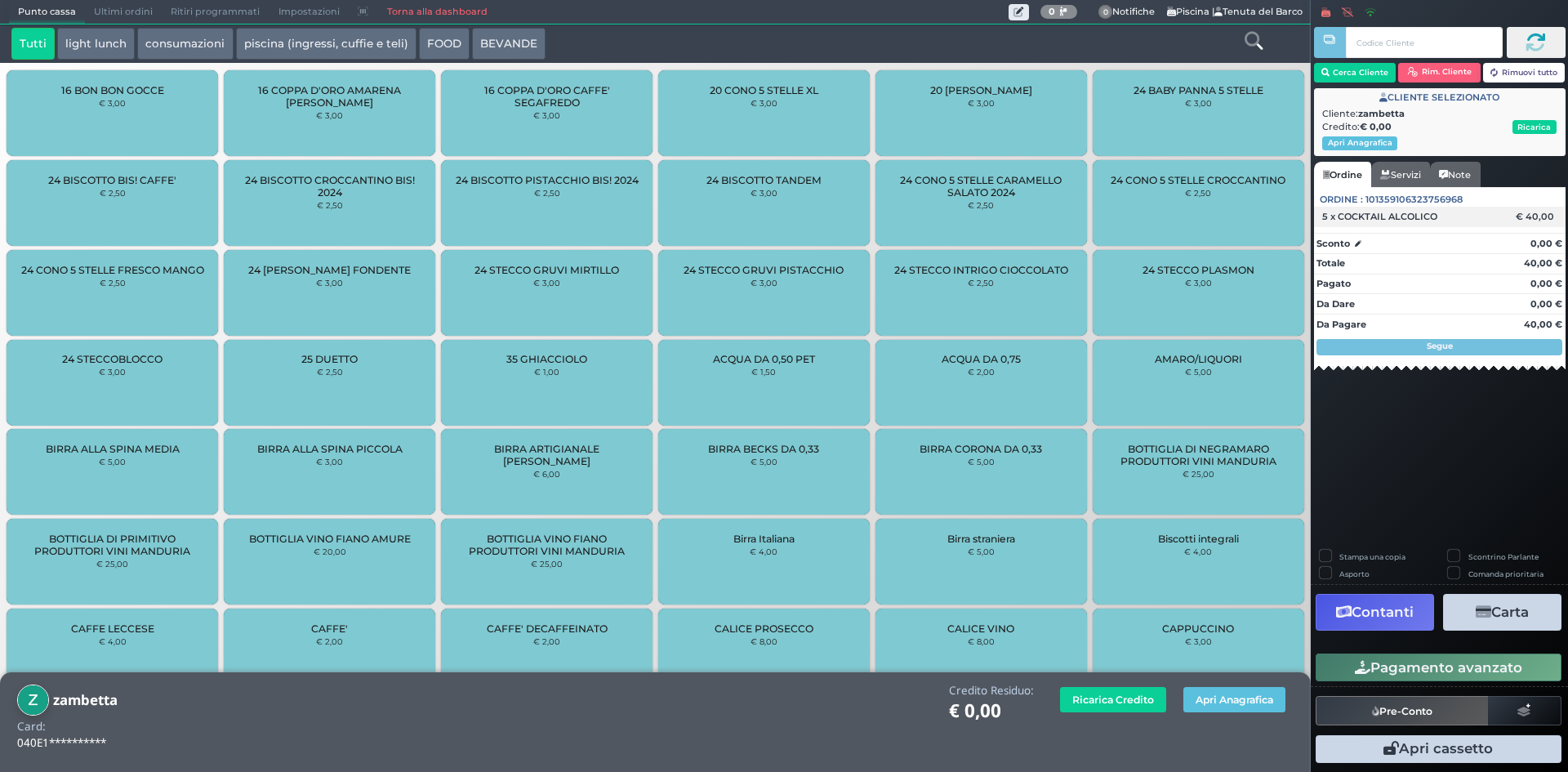
click at [1544, 214] on div "€ 40,00" at bounding box center [1537, 217] width 49 height 12
click at [1412, 174] on link "Servizi" at bounding box center [1400, 174] width 59 height 26
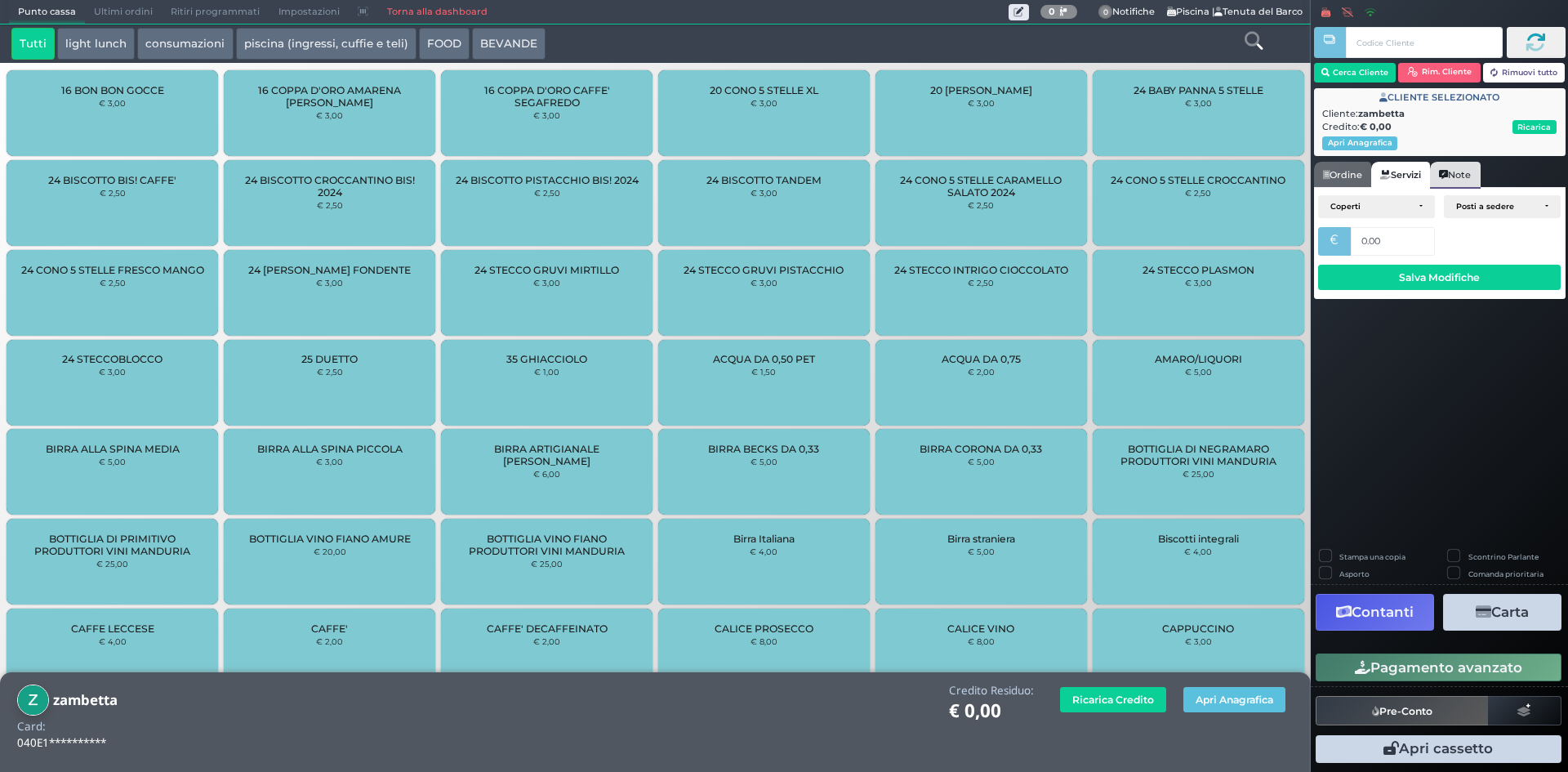
click at [1448, 173] on icon at bounding box center [1443, 175] width 9 height 9
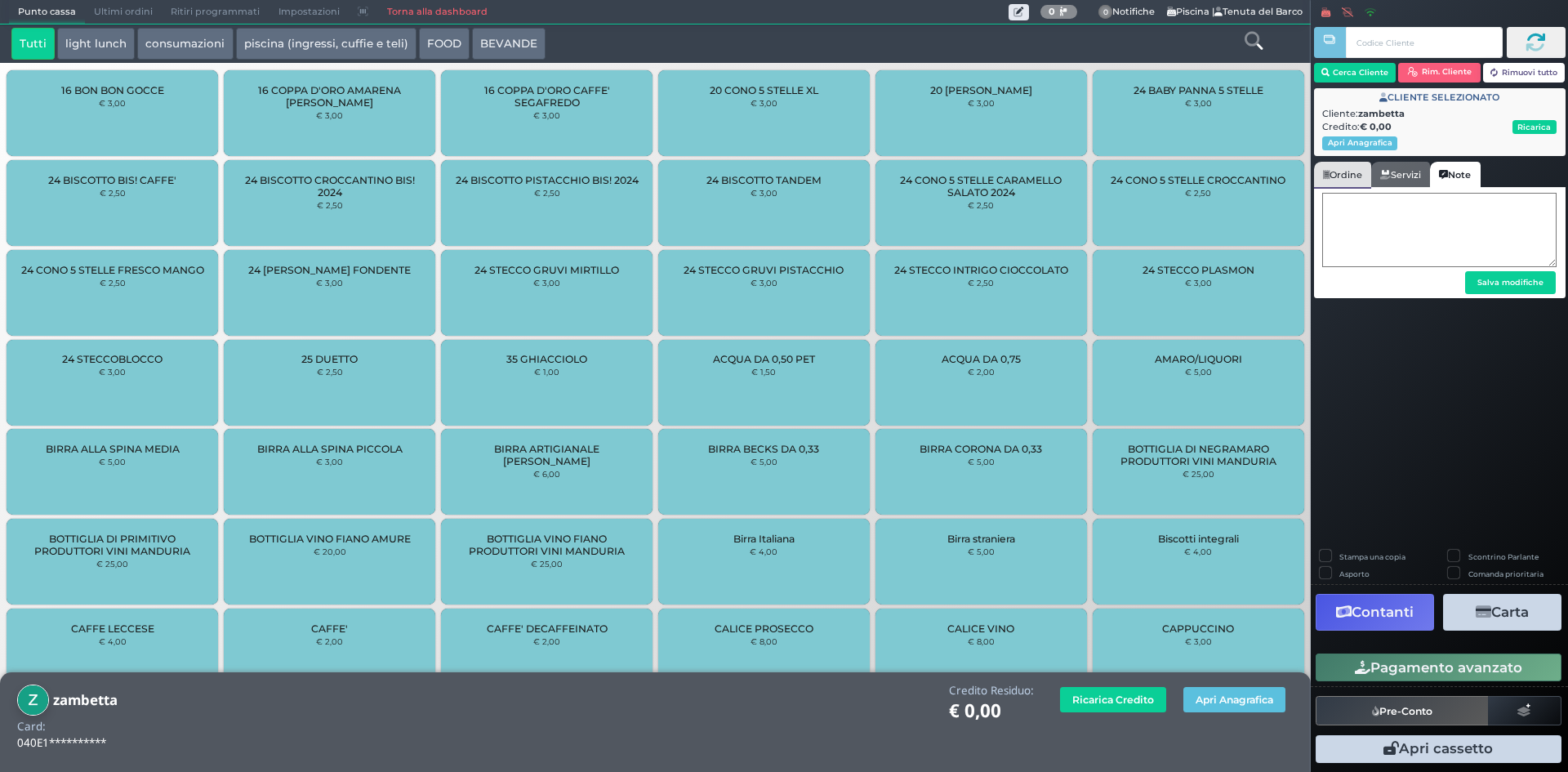
click at [1341, 163] on link "Ordine" at bounding box center [1342, 174] width 58 height 26
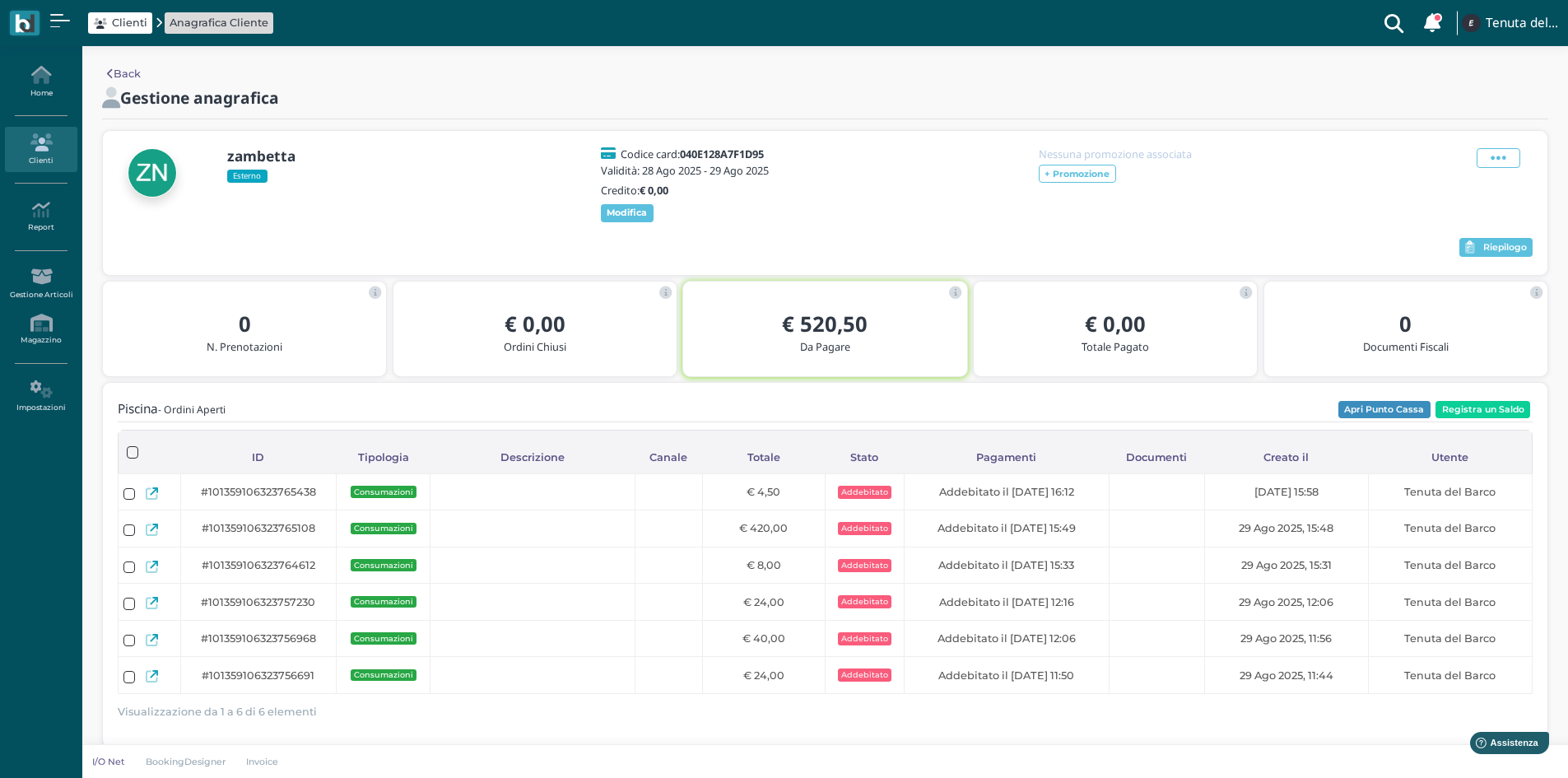
click at [0, 134] on ul "Home Clienti Report Report Ordini Report Prelievi Report Doc. Fiscali Report Tr…" at bounding box center [41, 239] width 82 height 374
click at [58, 143] on icon at bounding box center [40, 143] width 71 height 18
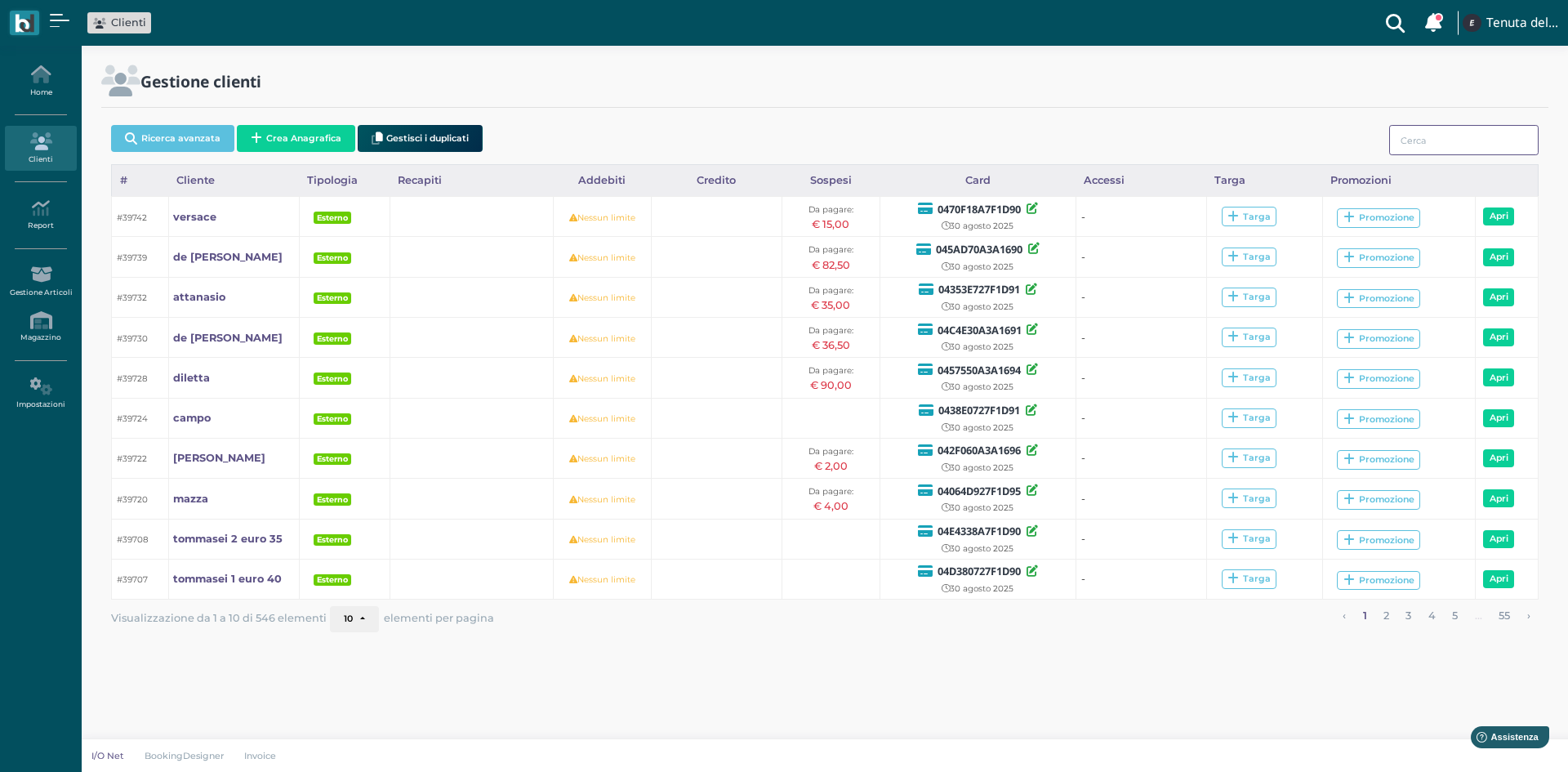
click at [1475, 134] on input "search" at bounding box center [1463, 140] width 149 height 30
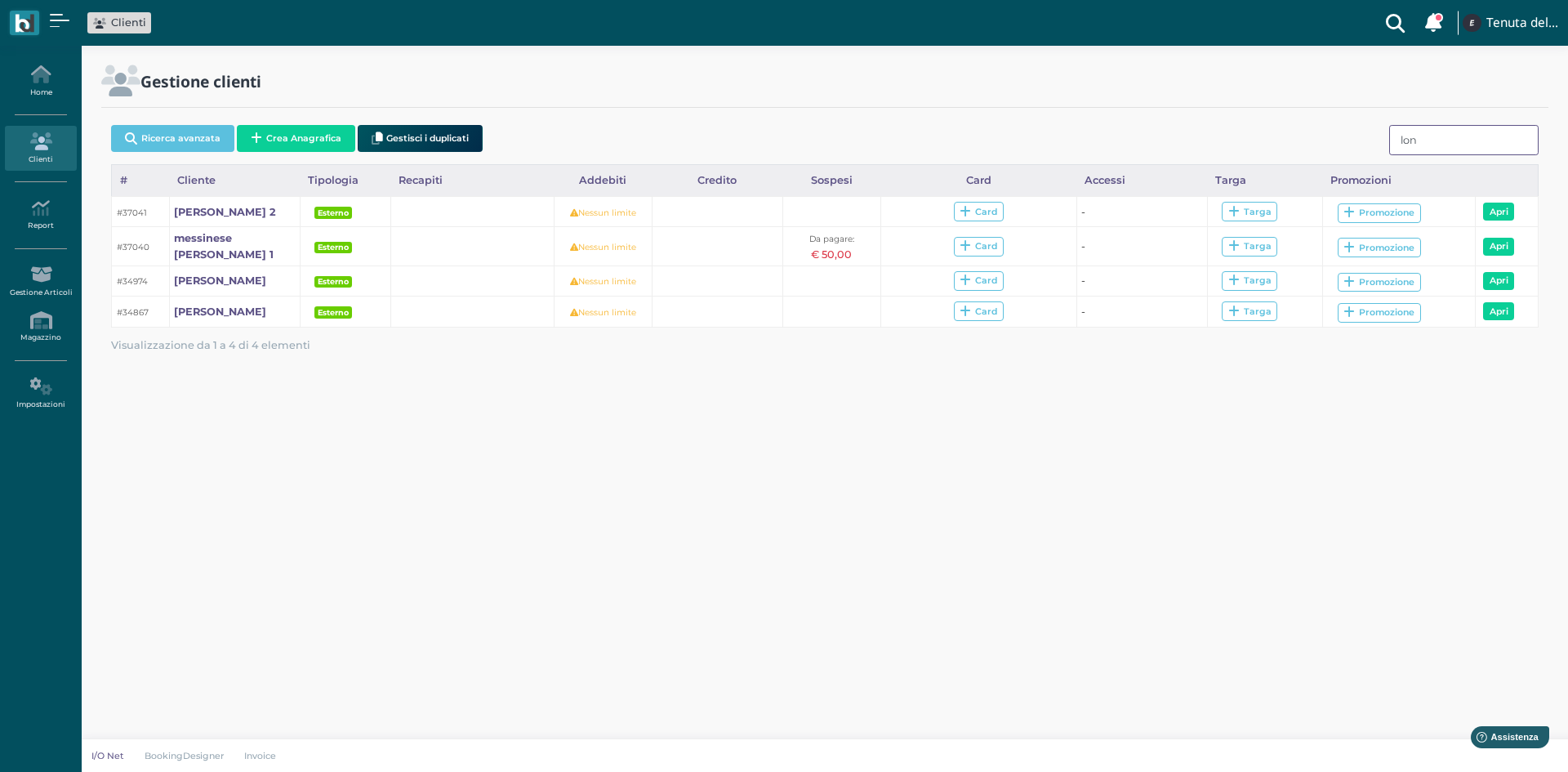
type input "long"
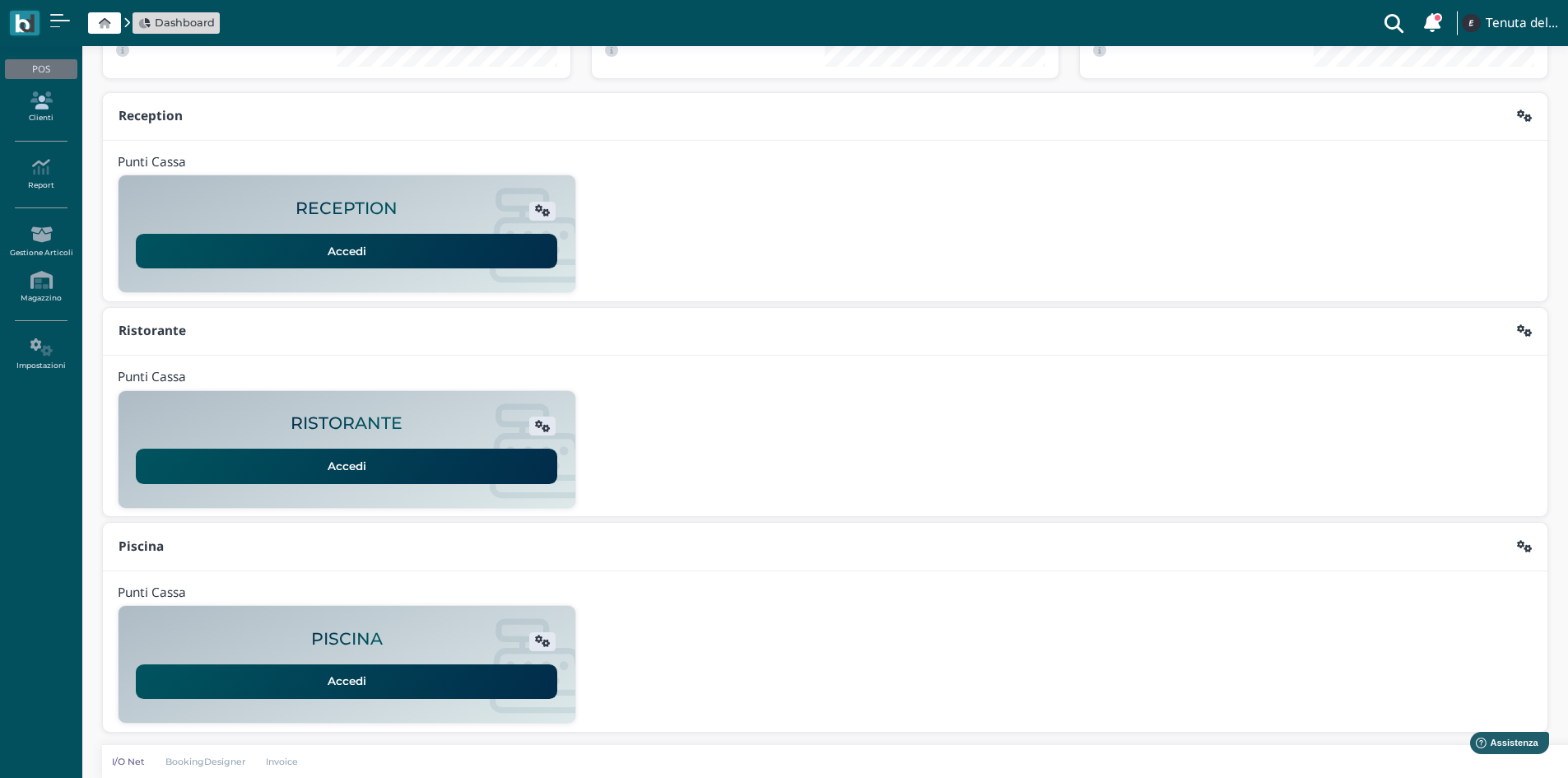
click at [47, 109] on link "Clienti" at bounding box center [40, 108] width 71 height 45
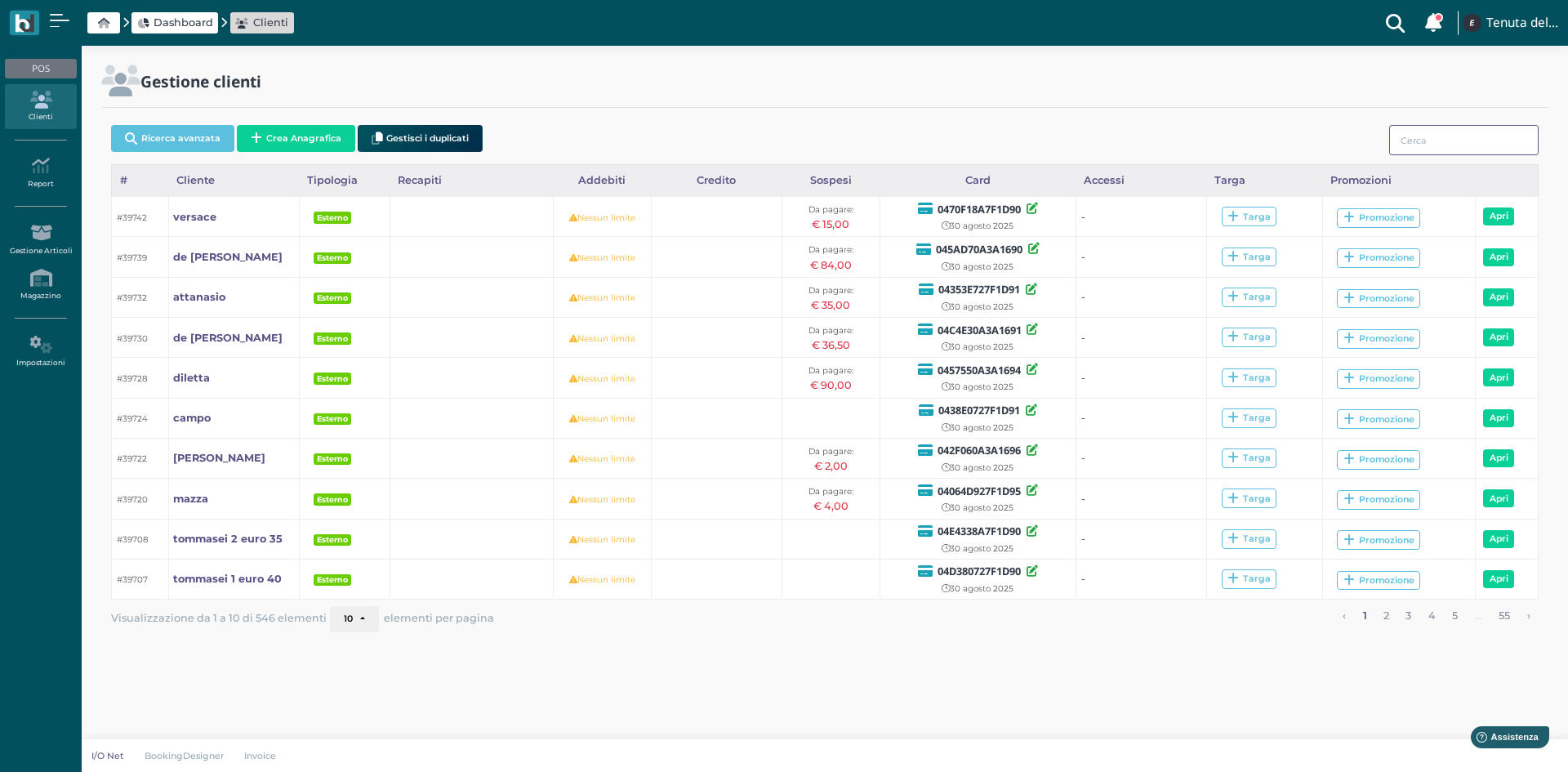
click at [1433, 129] on input "search" at bounding box center [1463, 140] width 149 height 30
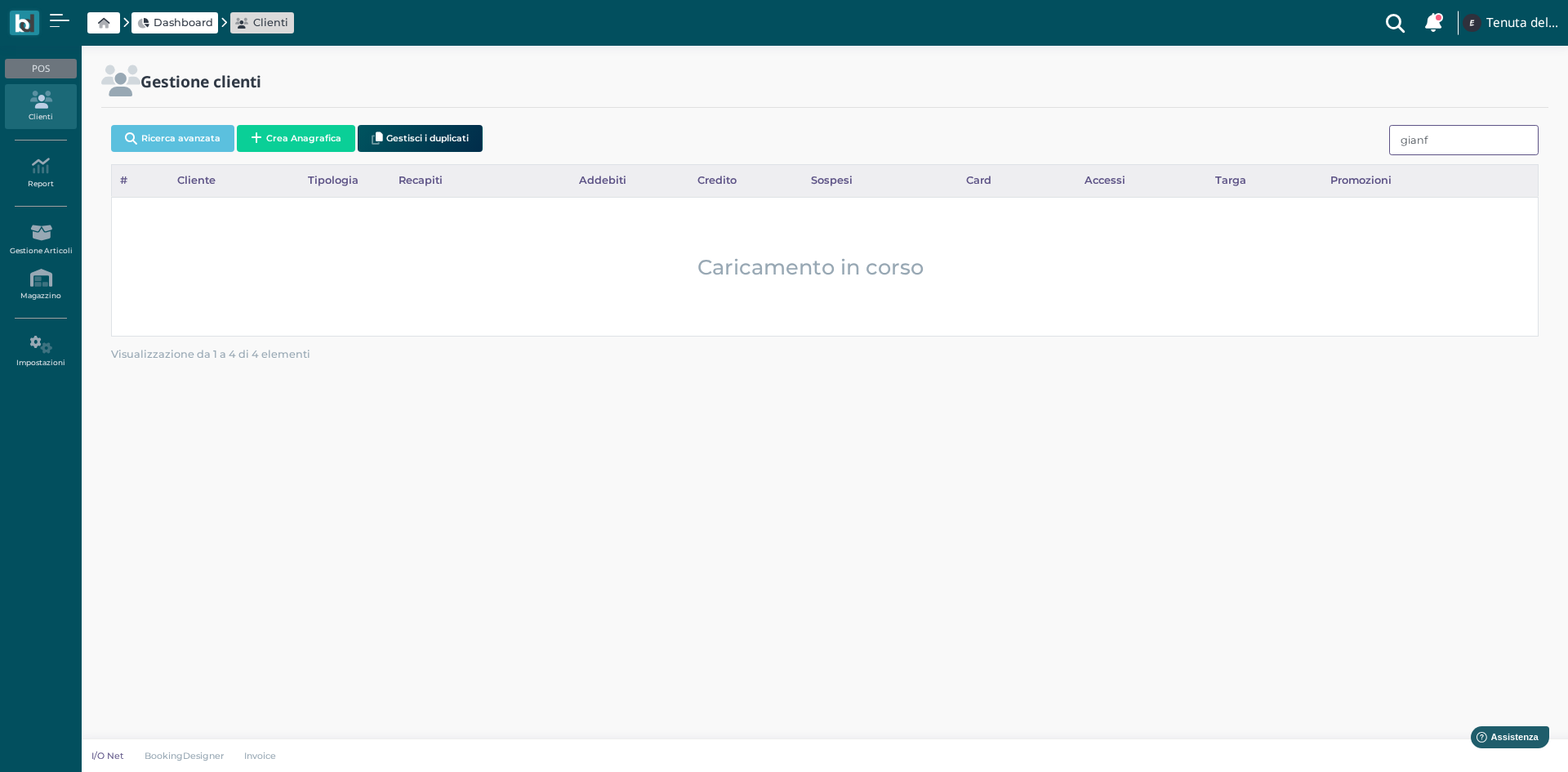
type input "gianfr"
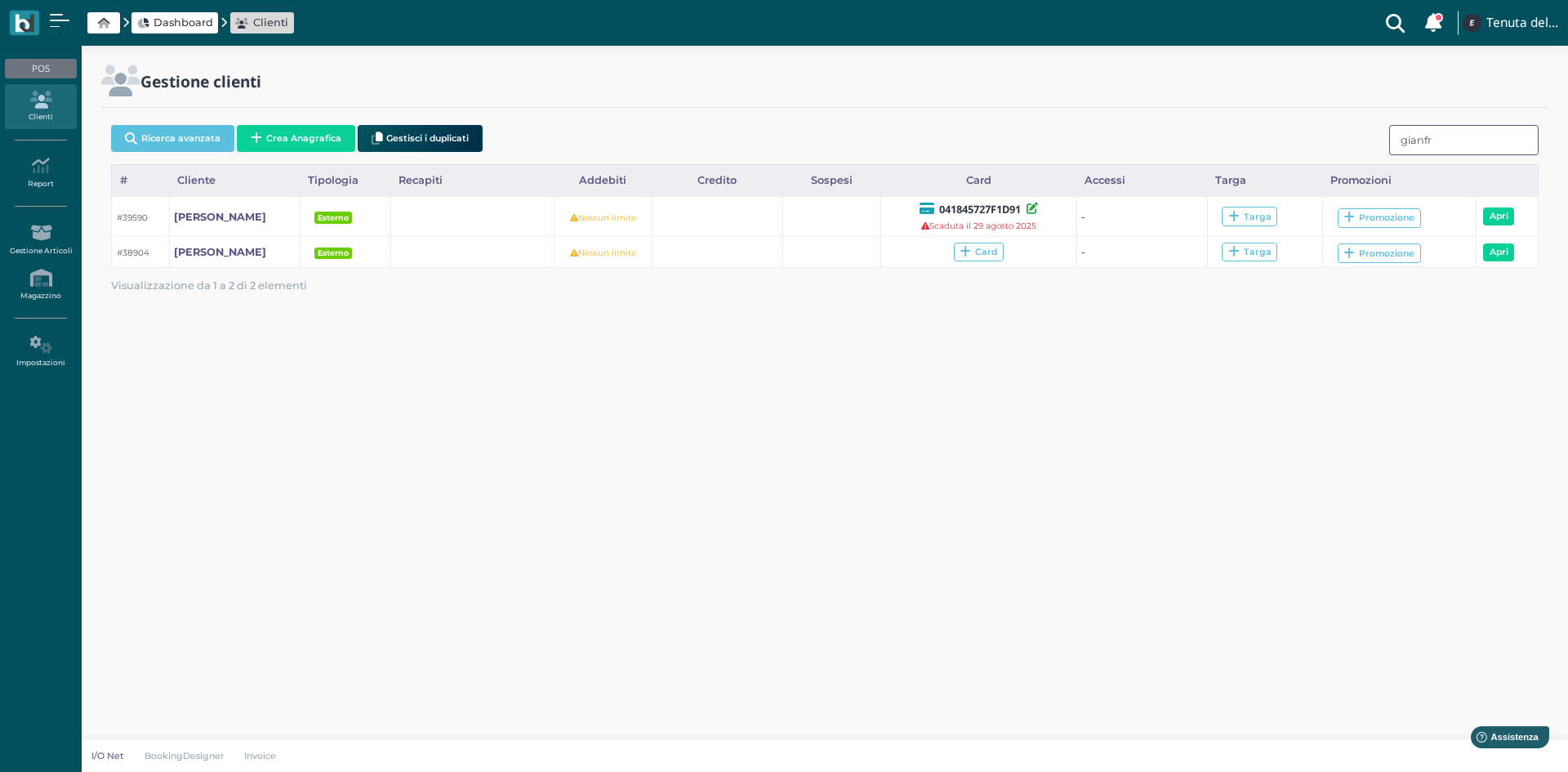
drag, startPoint x: 1383, startPoint y: 140, endPoint x: 1130, endPoint y: 127, distance: 253.3
click at [1133, 124] on div "Ricerca avanzata Crea Anagrafica Gestisci i duplicati gianfr" at bounding box center [824, 141] width 1427 height 46
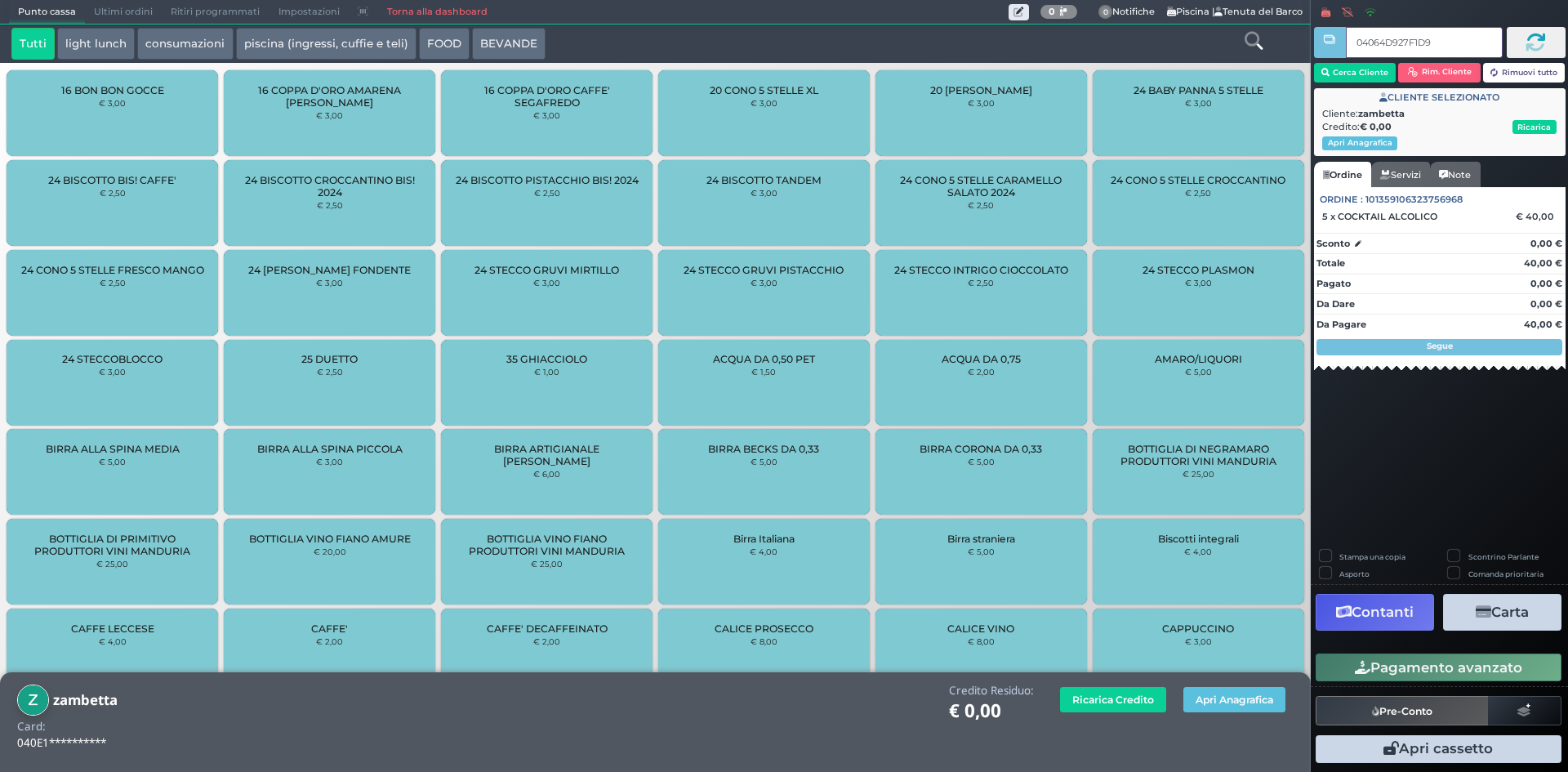
type input "04064D927F1D95"
